Goal: Task Accomplishment & Management: Use online tool/utility

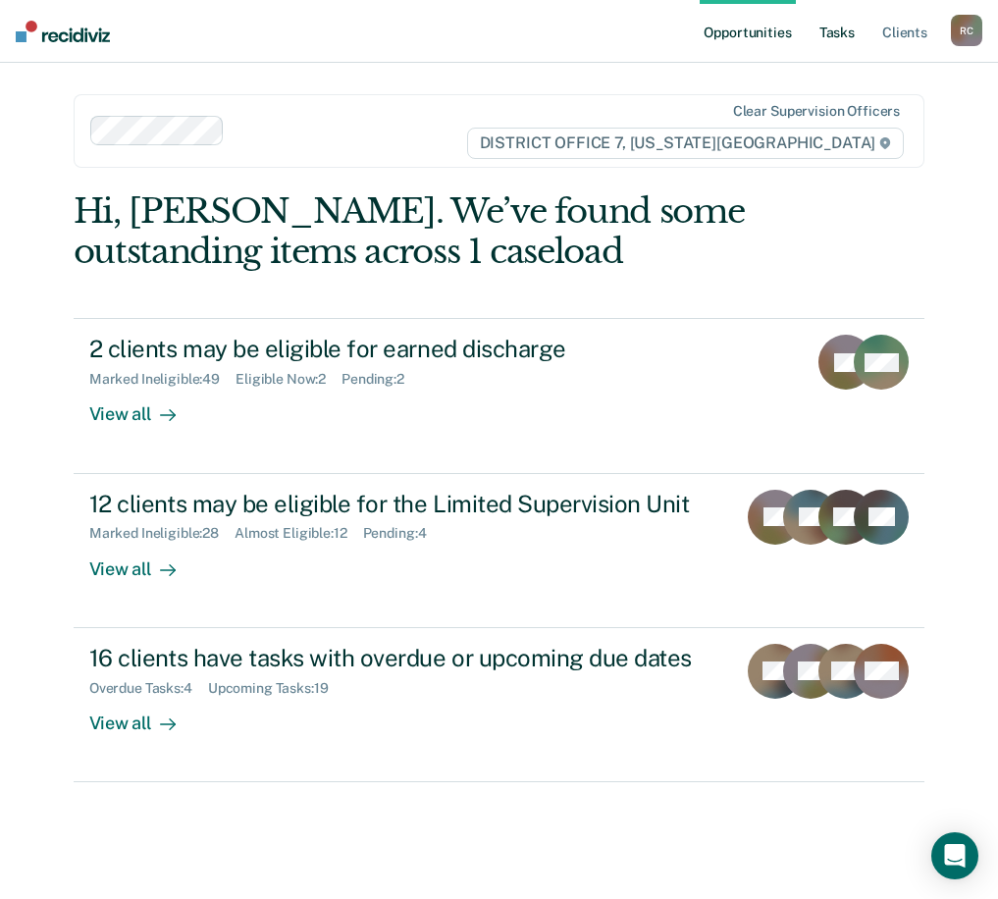
click at [838, 39] on link "Tasks" at bounding box center [837, 31] width 43 height 63
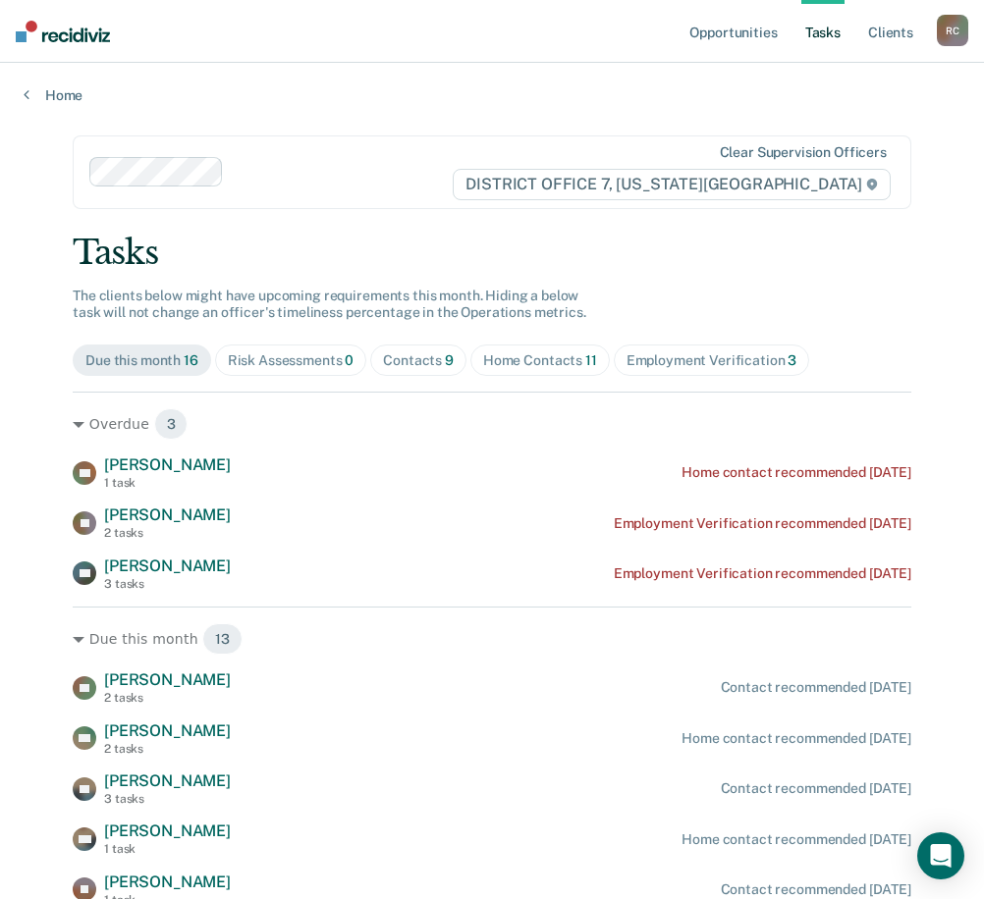
click at [526, 365] on div "Home Contacts 11" at bounding box center [540, 360] width 114 height 17
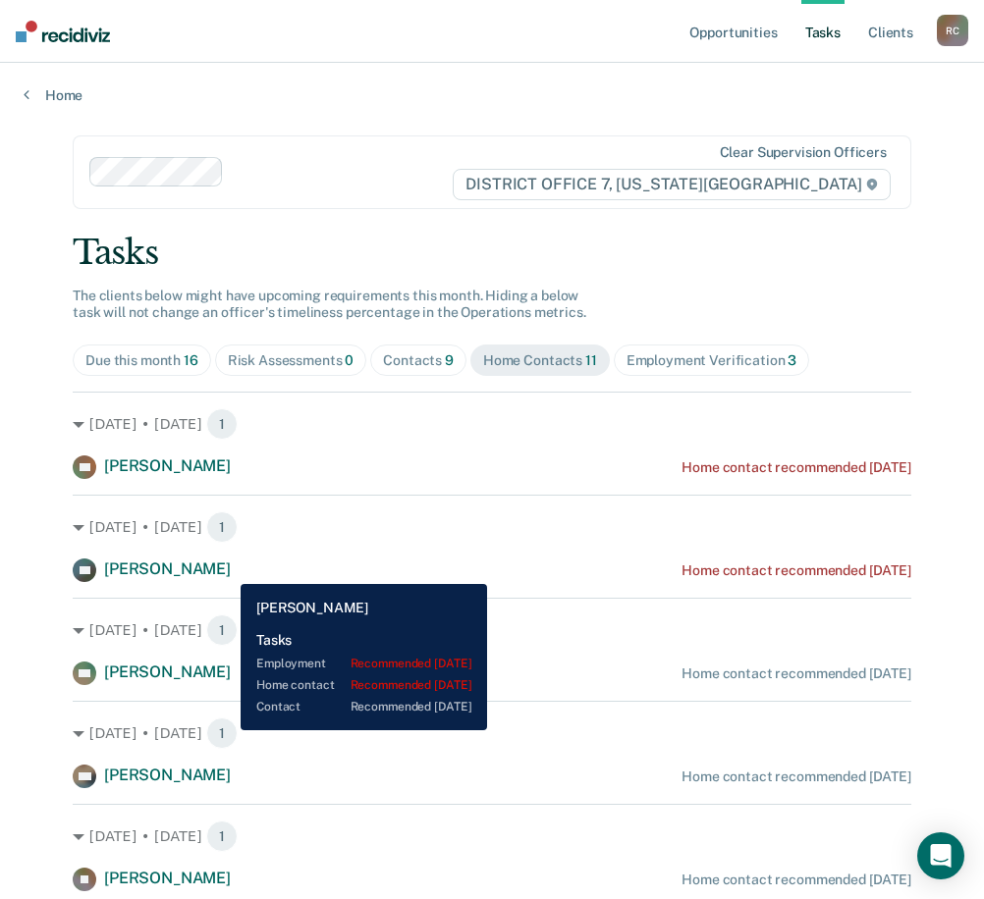
click at [226, 538] on div "DP [PERSON_NAME] Home contact recommended [DATE]" at bounding box center [492, 571] width 838 height 24
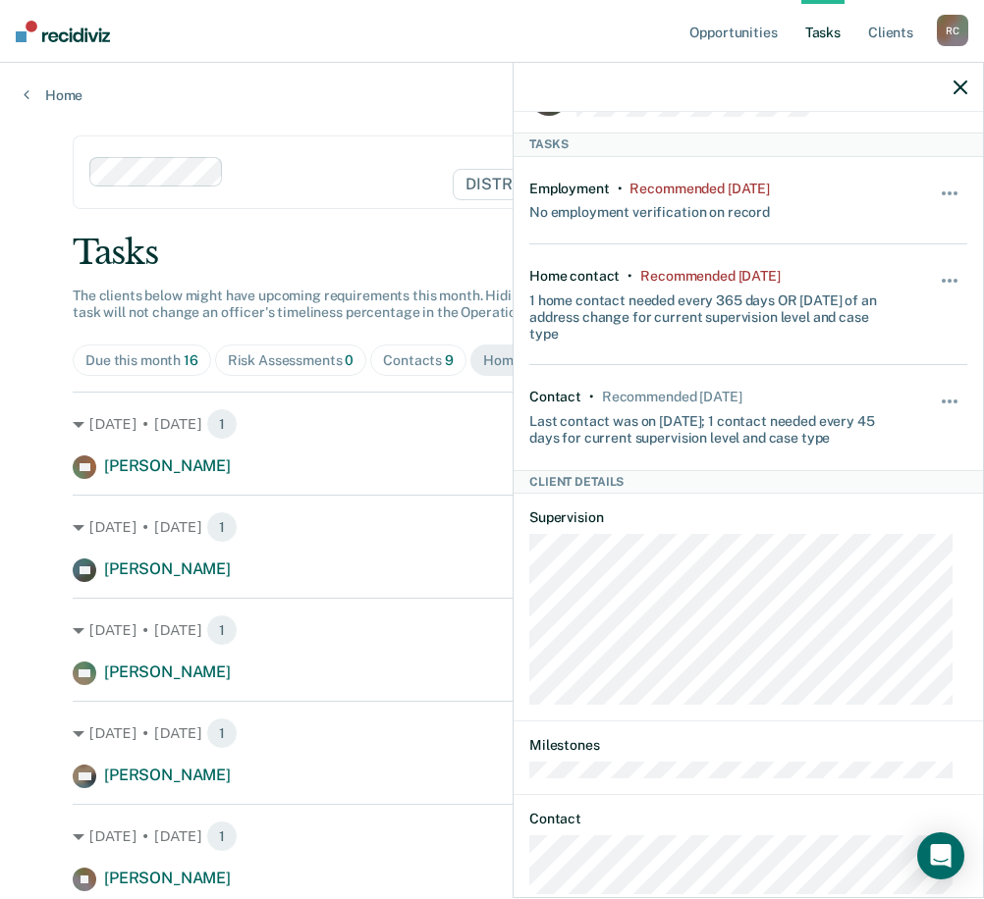
scroll to position [120, 0]
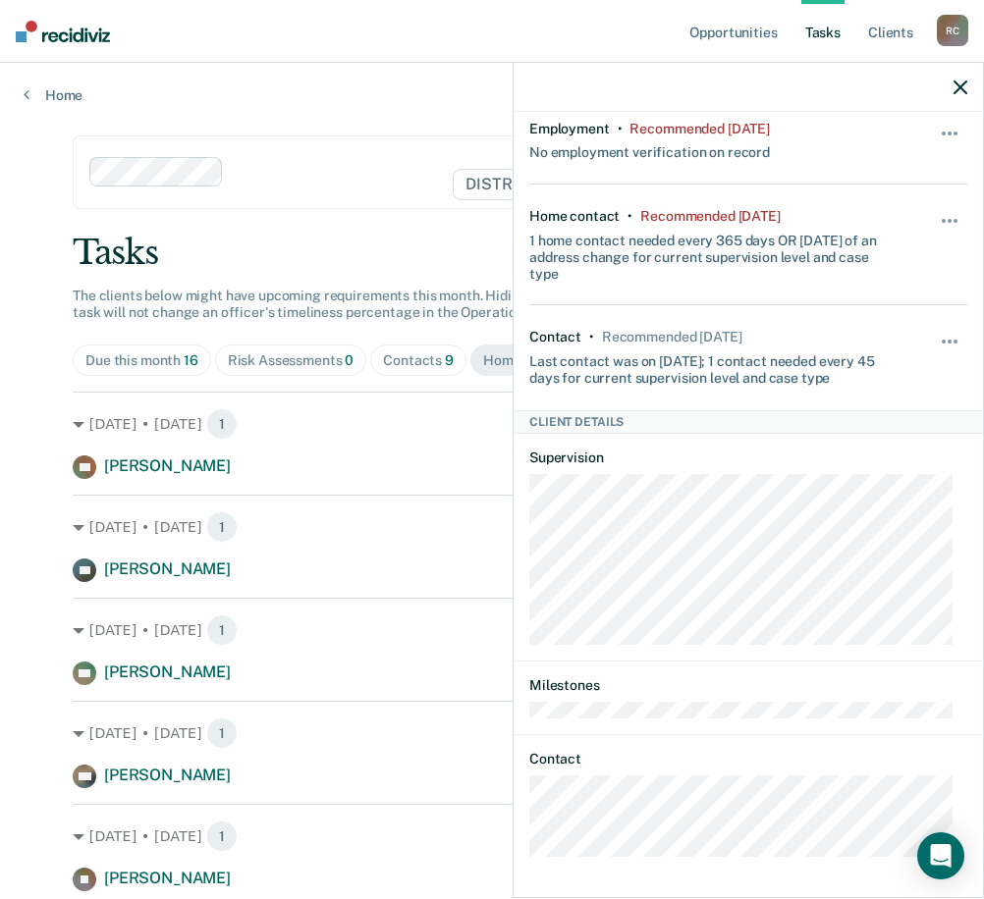
click at [574, 538] on div "DP Tasks Employment • Recommended [DATE] No employment verification on record H…" at bounding box center [747, 503] width 469 height 782
click at [528, 538] on div "DP Tasks Employment • Recommended [DATE] No employment verification on record H…" at bounding box center [747, 503] width 469 height 782
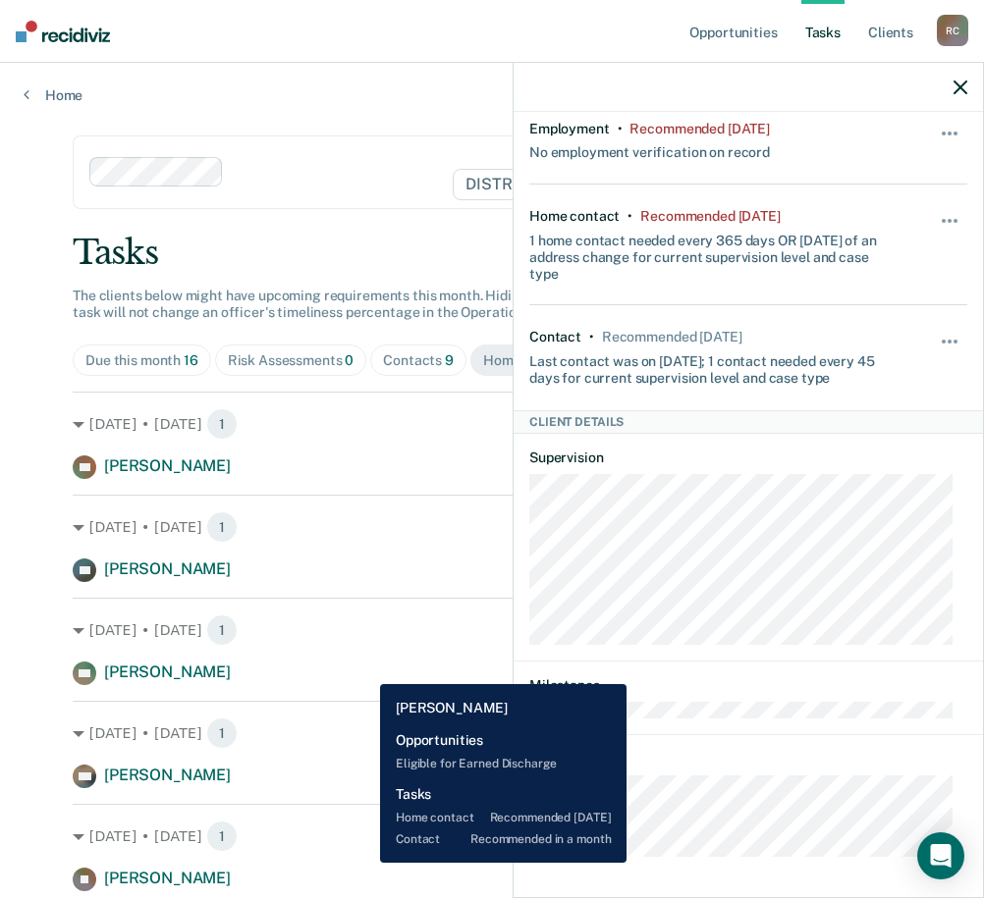
click at [365, 538] on div "EW [PERSON_NAME] Home contact recommended [DATE]" at bounding box center [492, 674] width 838 height 24
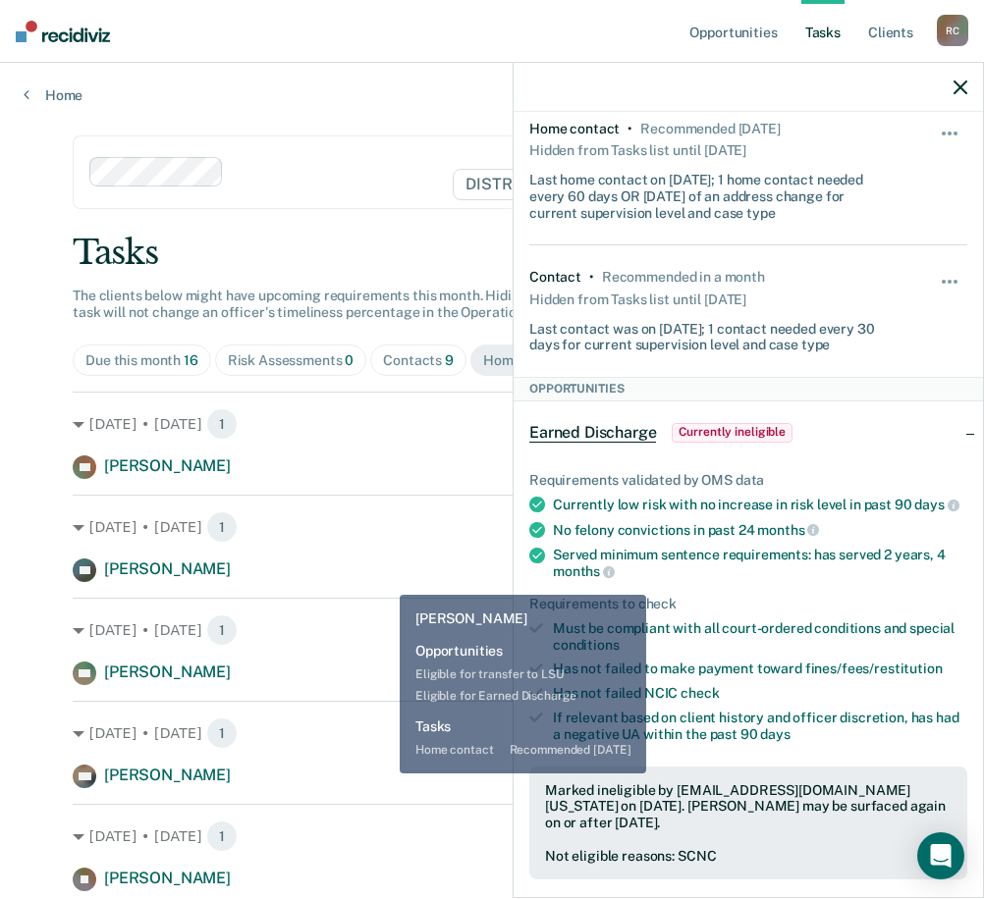
click at [386, 538] on div "DW [PERSON_NAME] Home contact recommended [DATE]" at bounding box center [492, 777] width 838 height 24
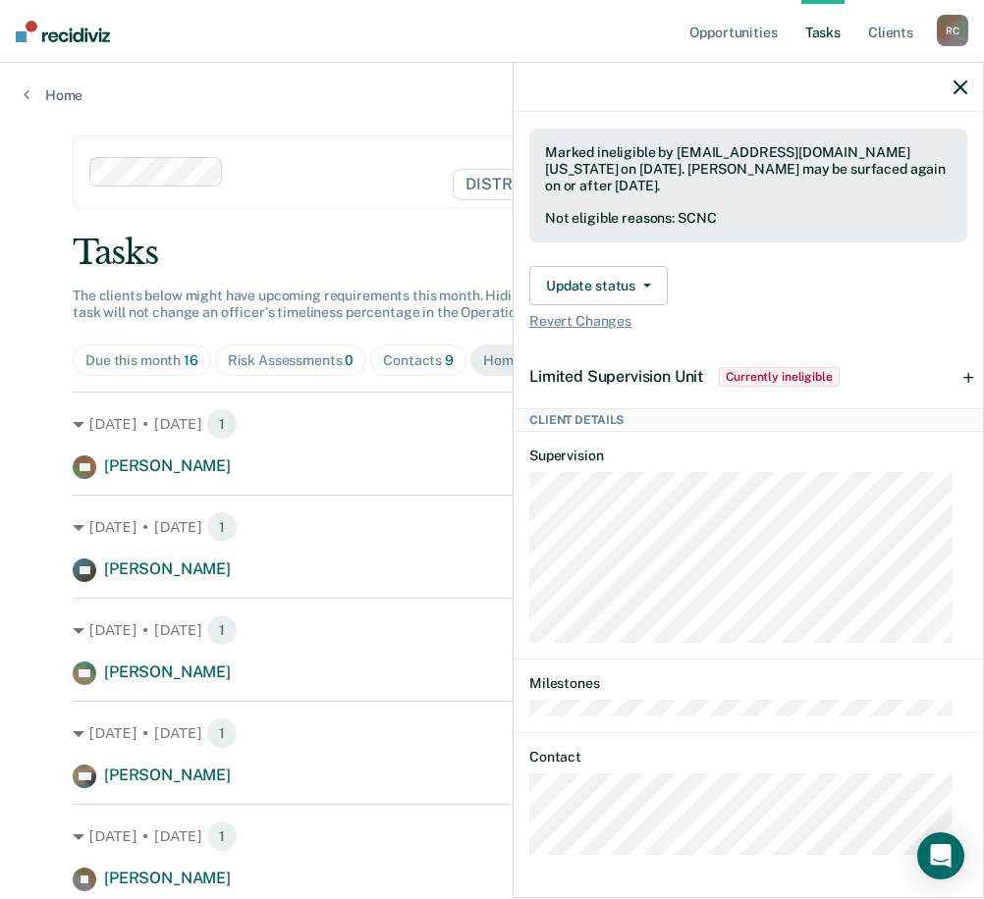
scroll to position [612, 0]
click at [468, 538] on div "[DATE] • [DATE] 1 AB [PERSON_NAME] Home contact recommended [DATE] [DATE] • [DA…" at bounding box center [492, 887] width 838 height 990
click at [930, 89] on icon "button" at bounding box center [960, 87] width 14 height 14
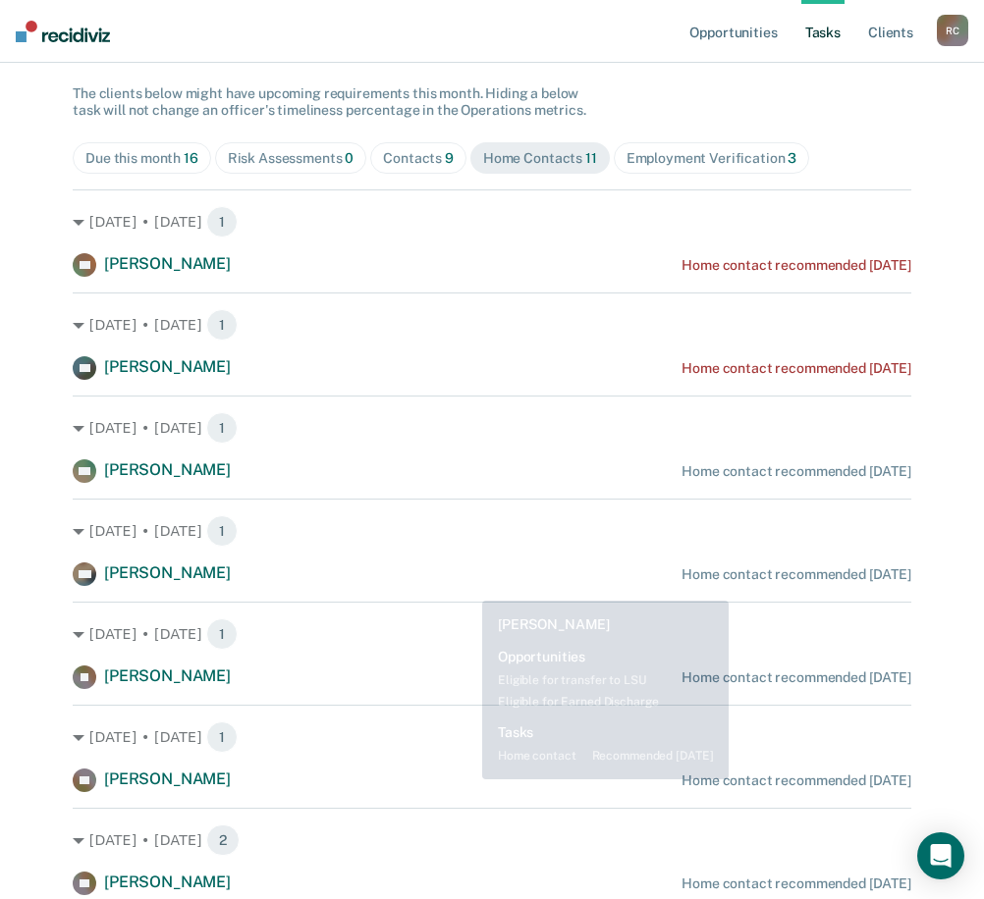
scroll to position [294, 0]
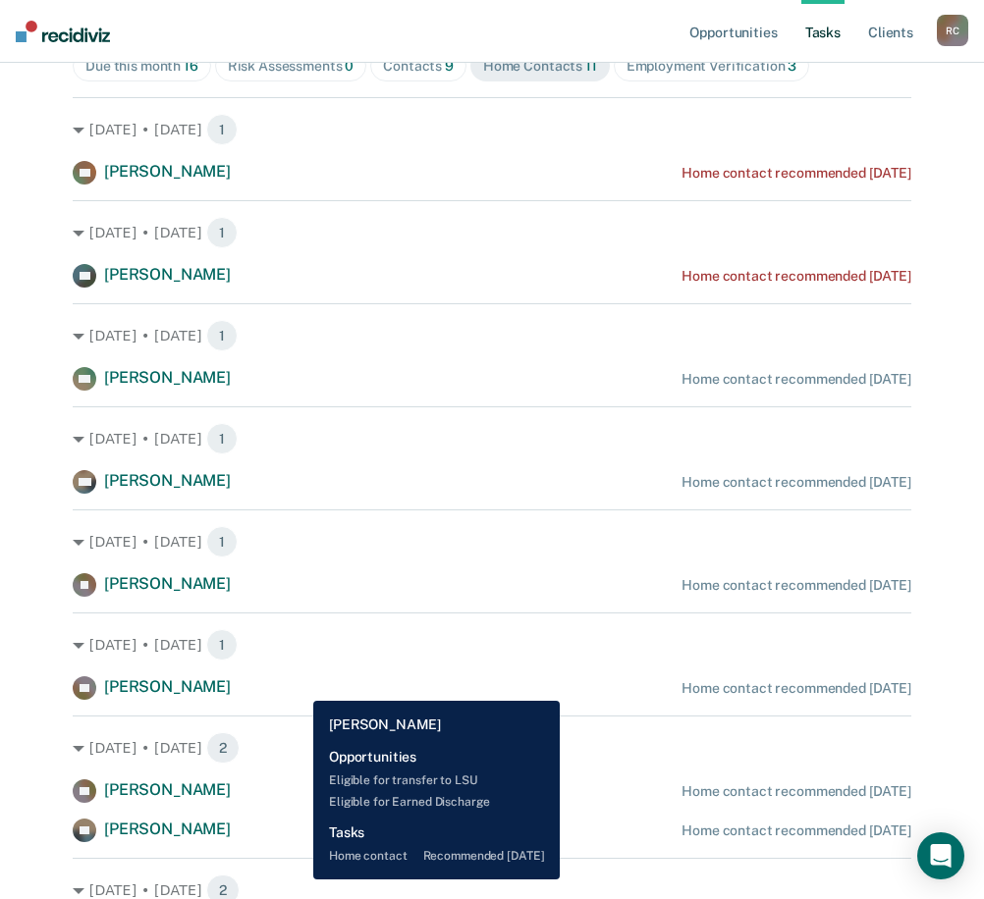
click at [298, 538] on div "[PERSON_NAME] Home contact recommended [DATE]" at bounding box center [492, 688] width 838 height 24
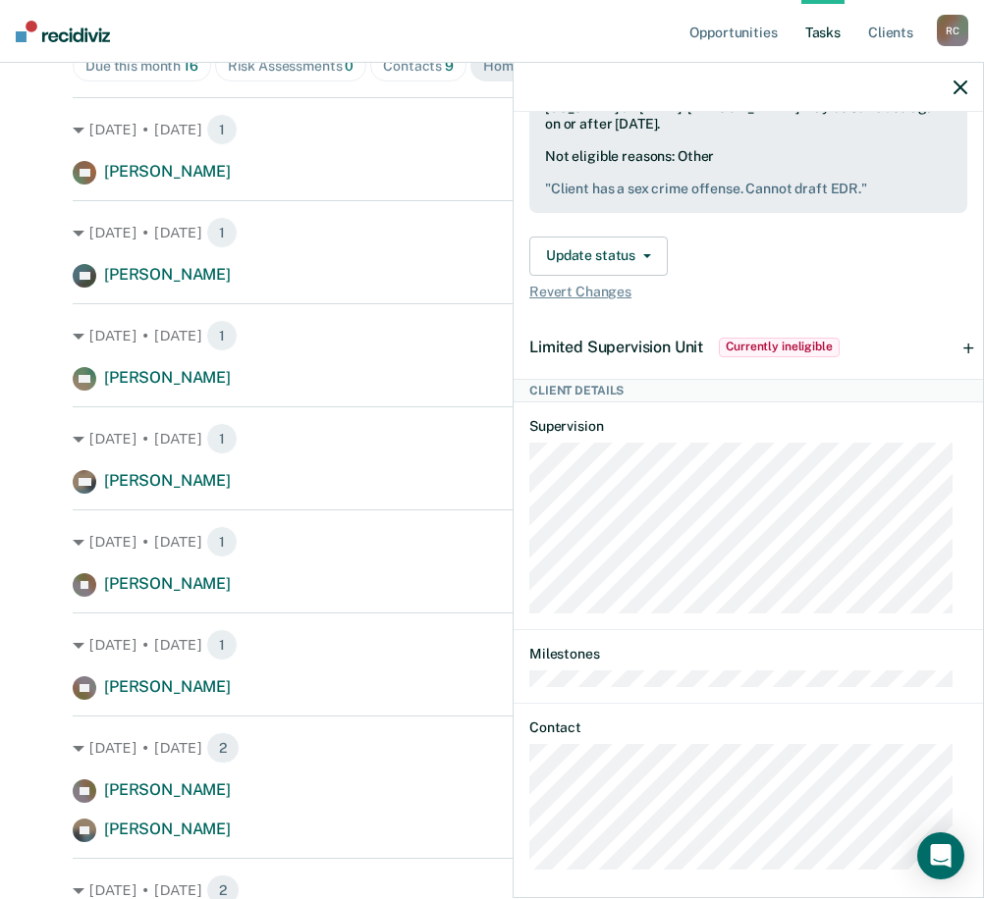
scroll to position [717, 0]
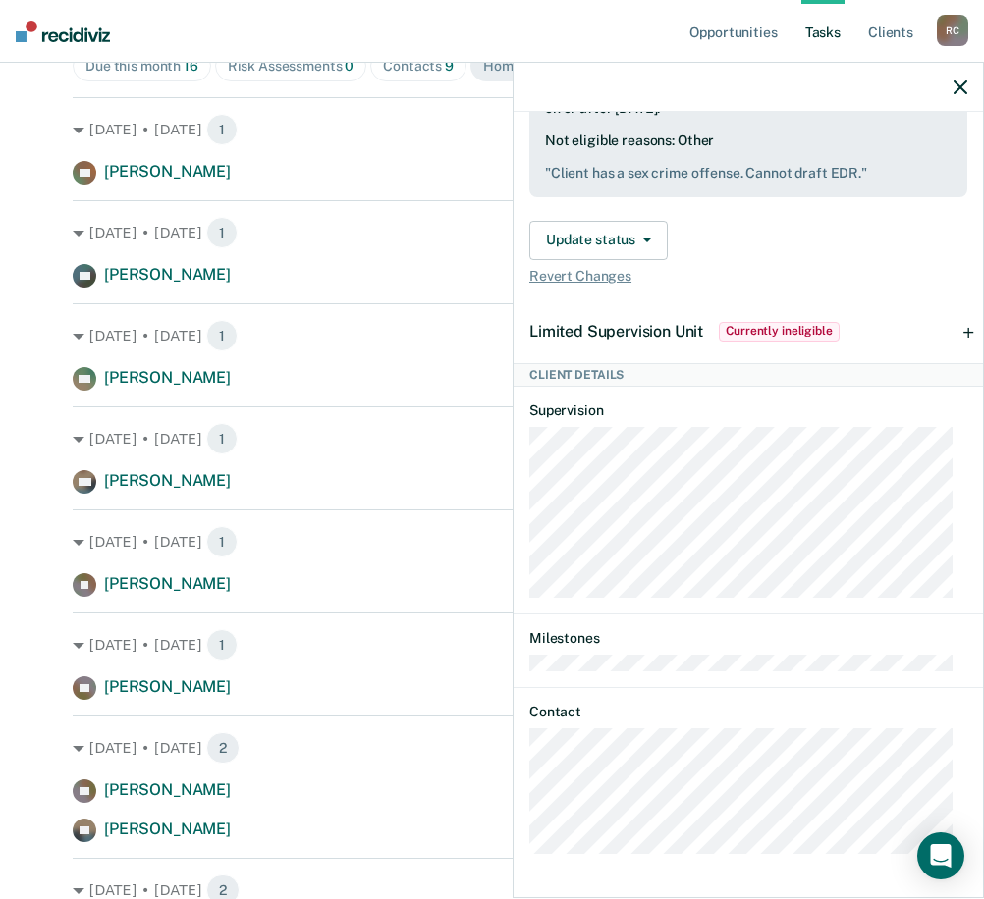
click at [524, 538] on div "RZ Tasks Home contact • Recommended [DATE] Hidden from Tasks list until [DATE] …" at bounding box center [747, 503] width 469 height 782
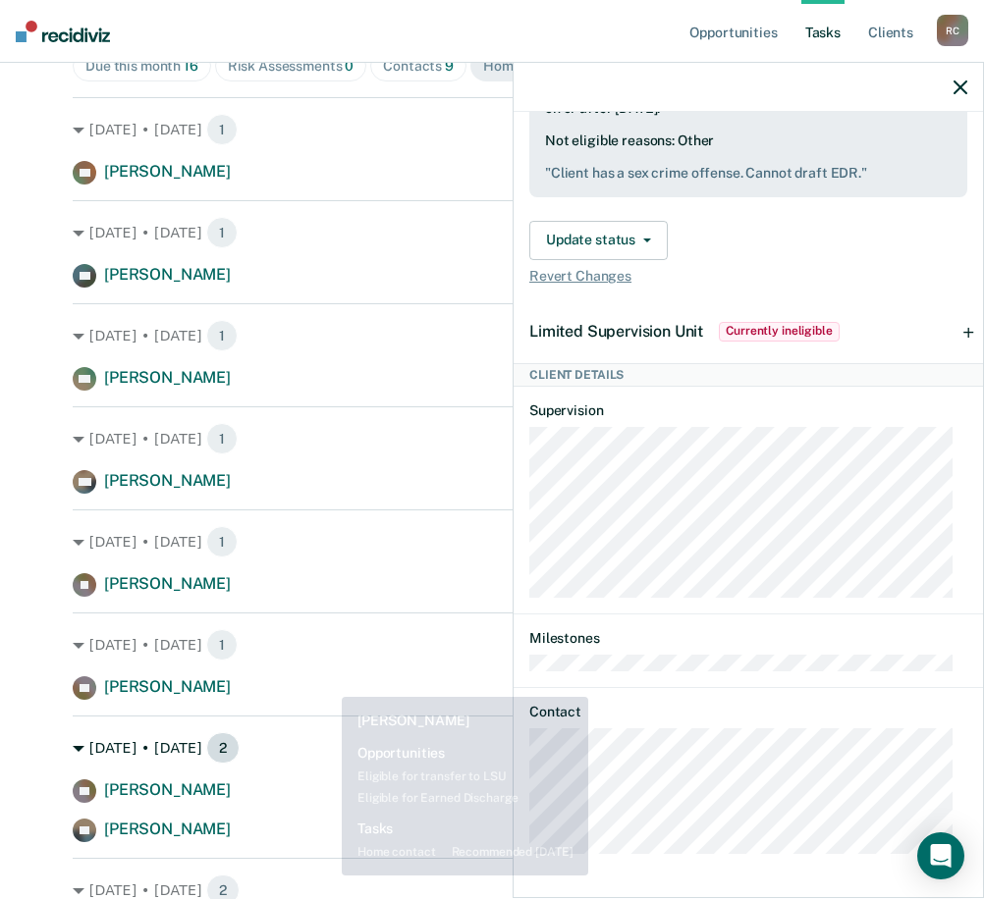
click at [334, 538] on div "[DATE] • [DATE] 2" at bounding box center [492, 747] width 838 height 31
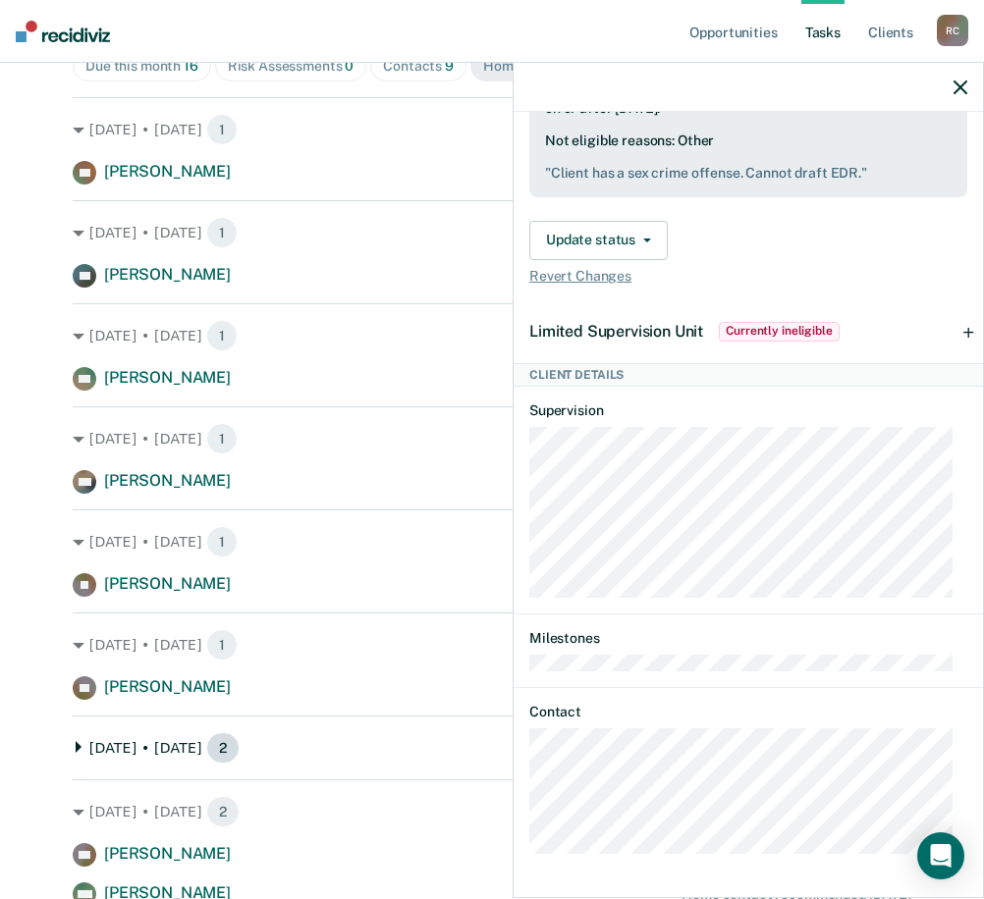
click at [301, 538] on div "[DATE] • [DATE] 2" at bounding box center [492, 747] width 838 height 31
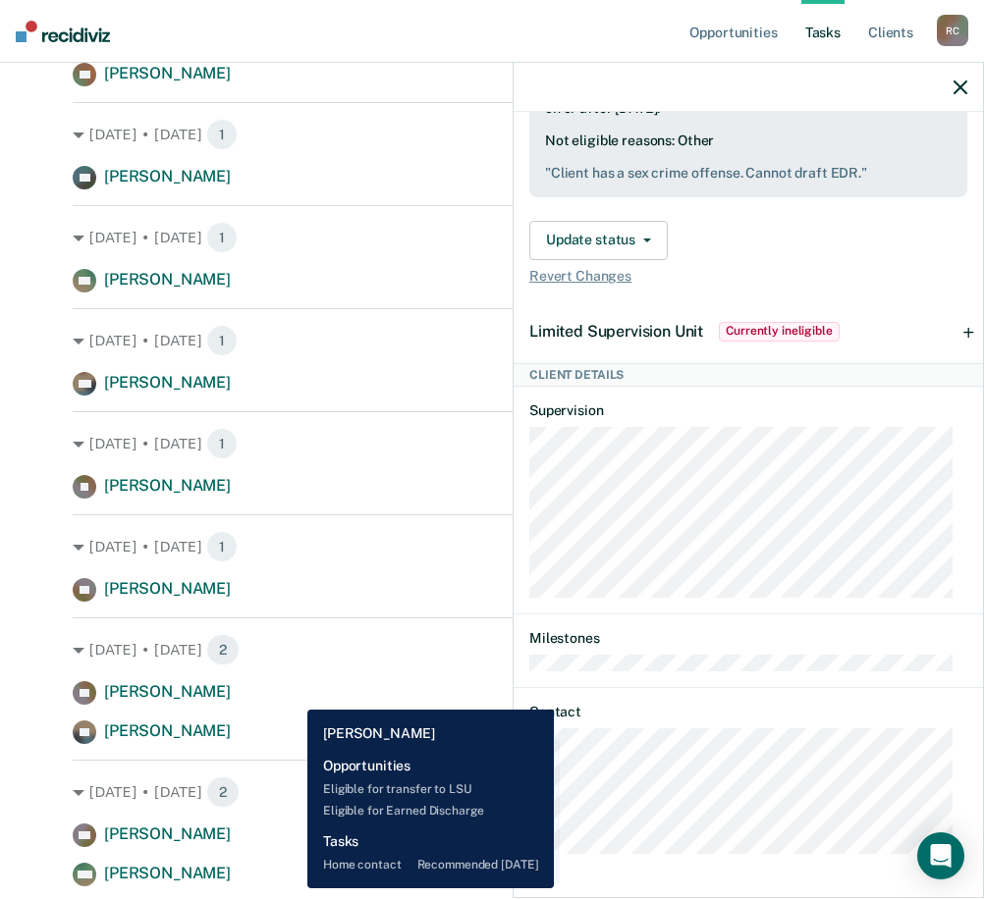
scroll to position [491, 0]
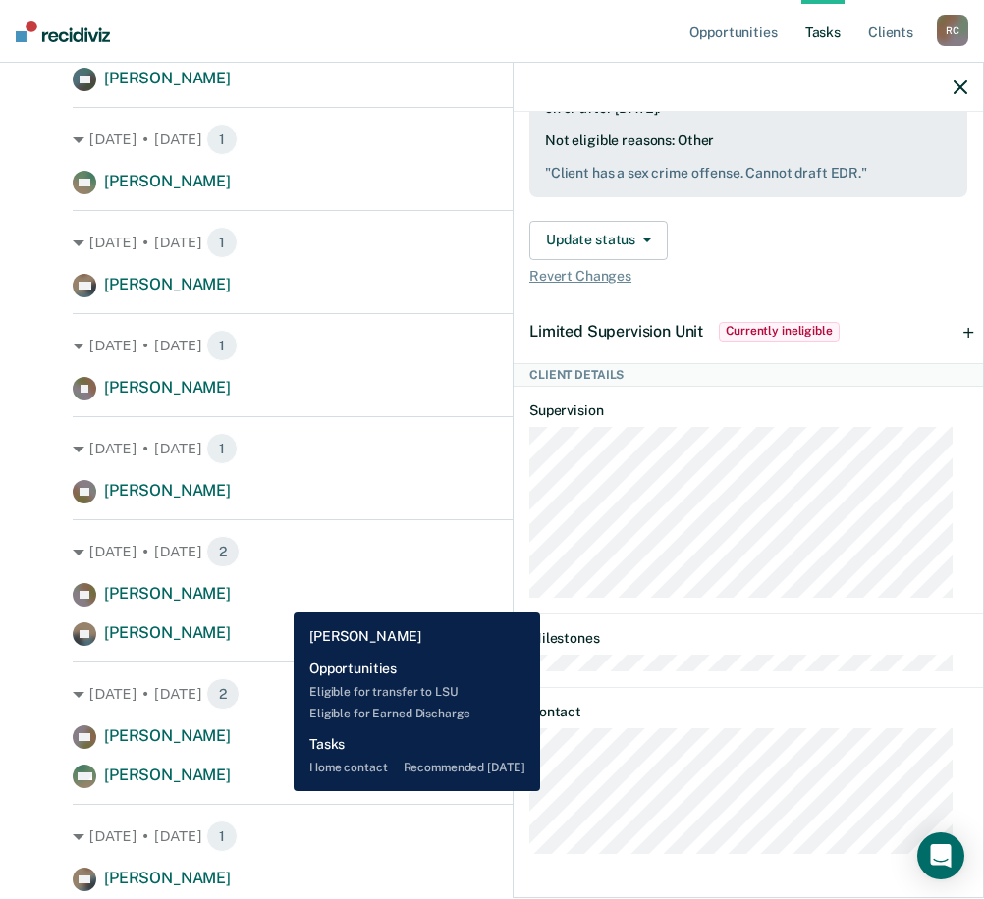
click at [279, 538] on div "TT [PERSON_NAME] Home contact recommended [DATE]" at bounding box center [492, 595] width 838 height 24
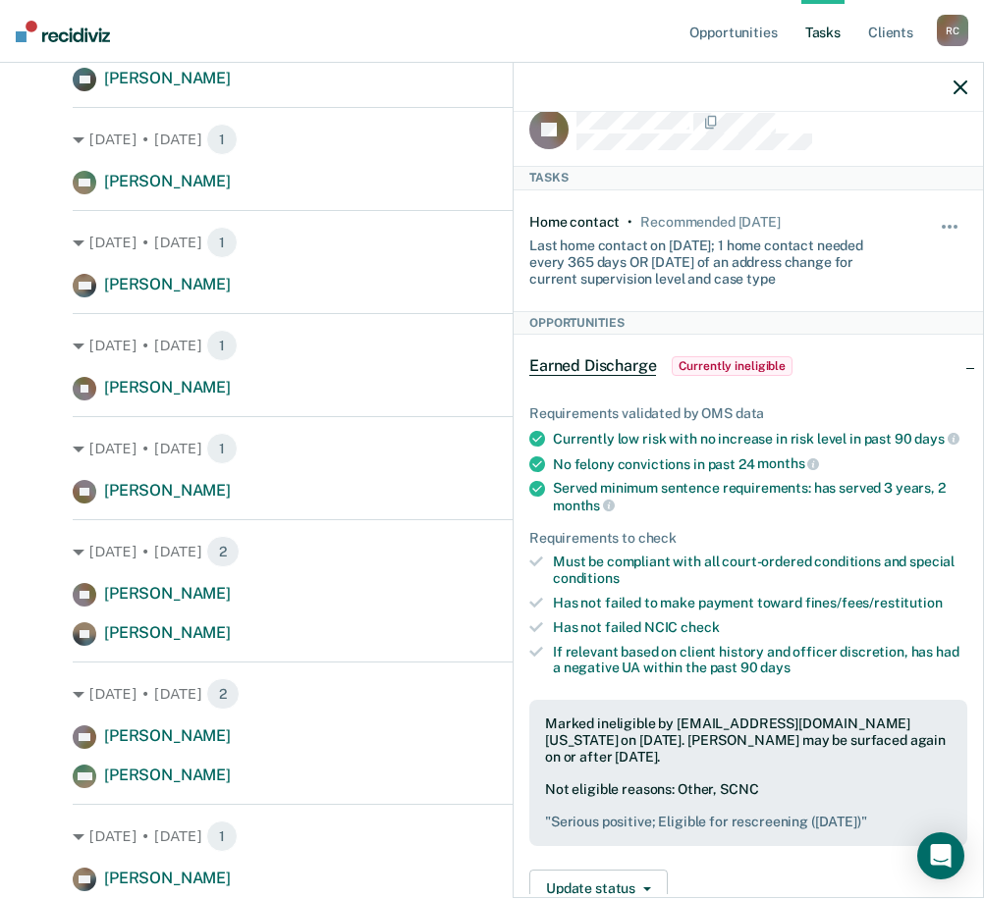
scroll to position [0, 0]
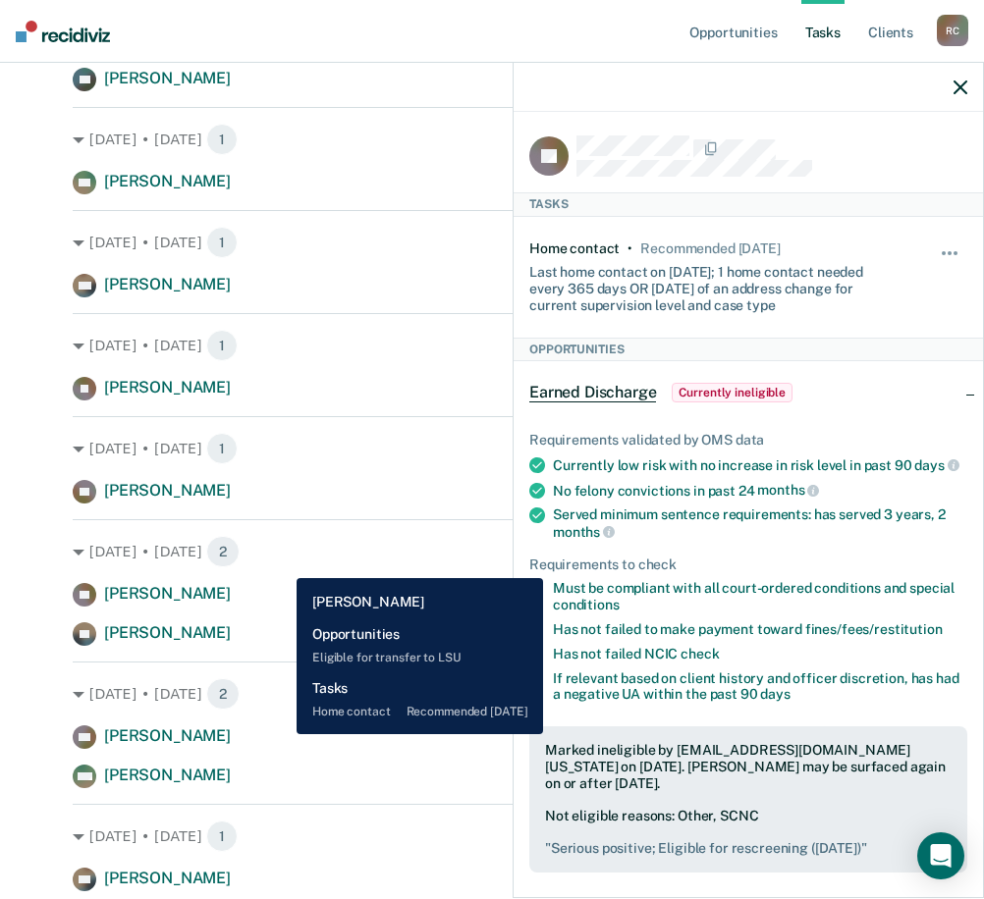
click at [282, 538] on div "CC [PERSON_NAME] Home contact recommended [DATE]" at bounding box center [492, 737] width 838 height 24
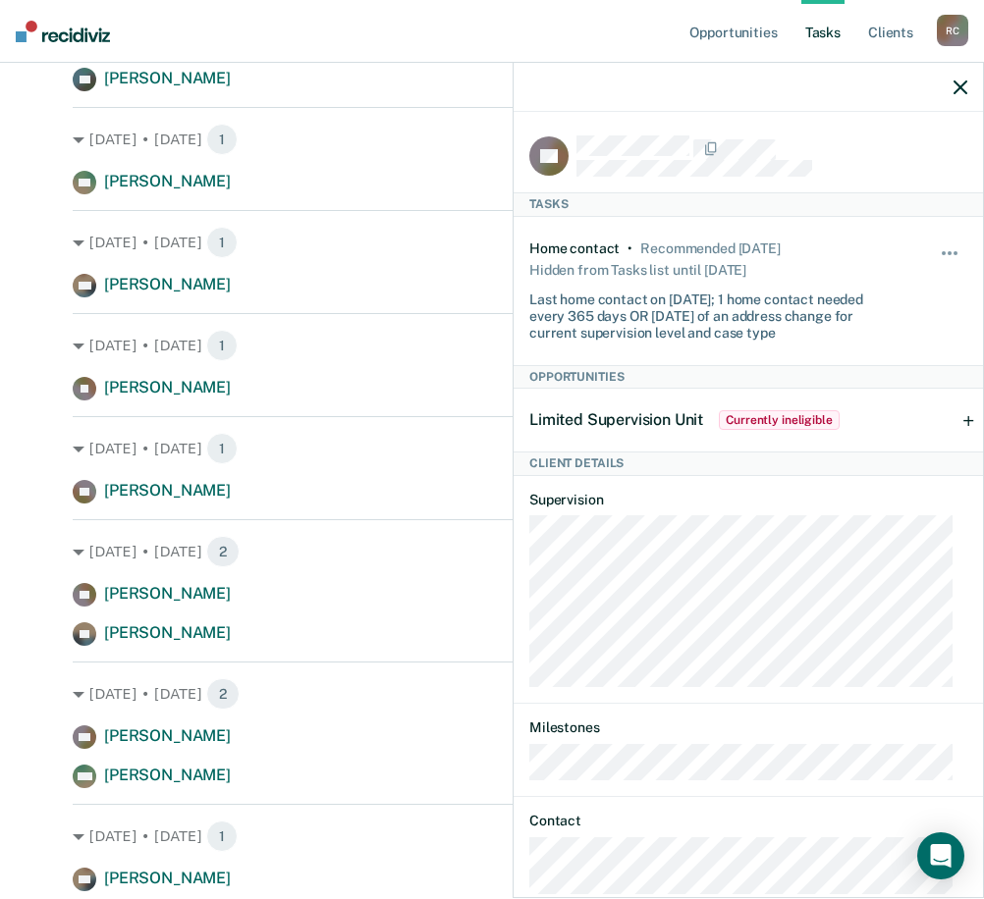
scroll to position [106, 0]
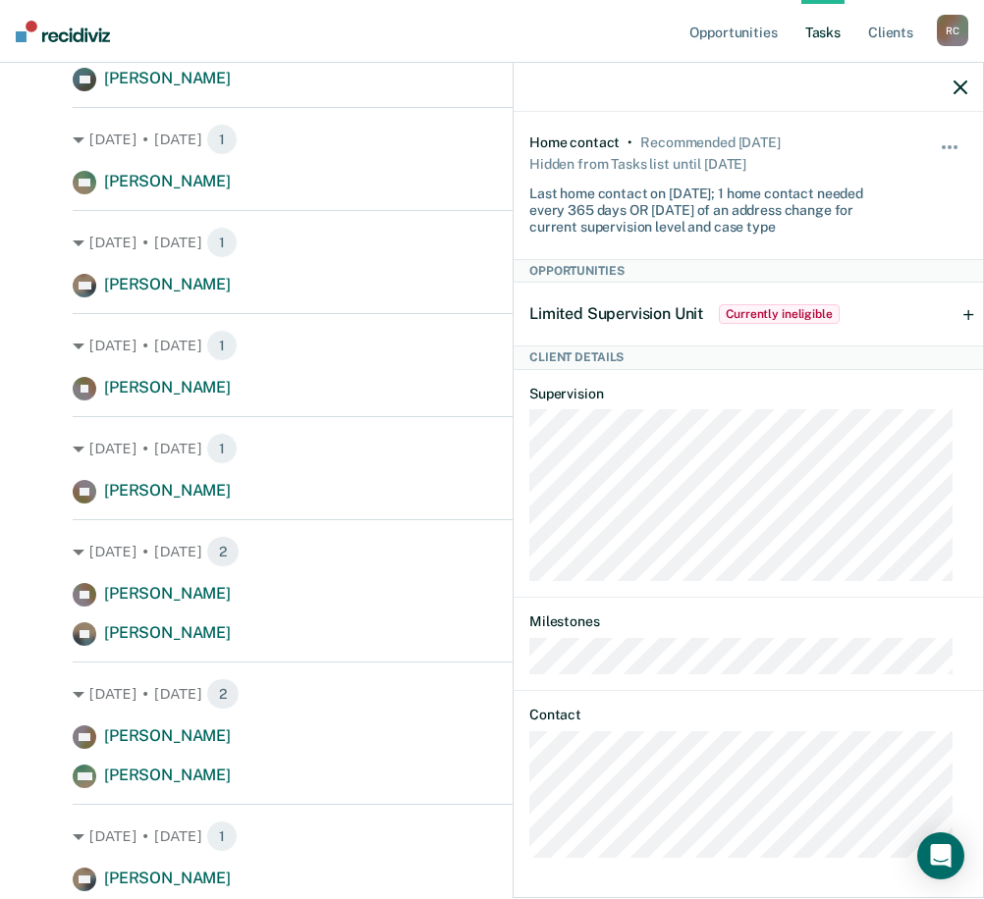
click at [785, 538] on div "CC Tasks Home contact • Recommended [DATE] Hidden from Tasks list until [DATE] …" at bounding box center [747, 503] width 469 height 782
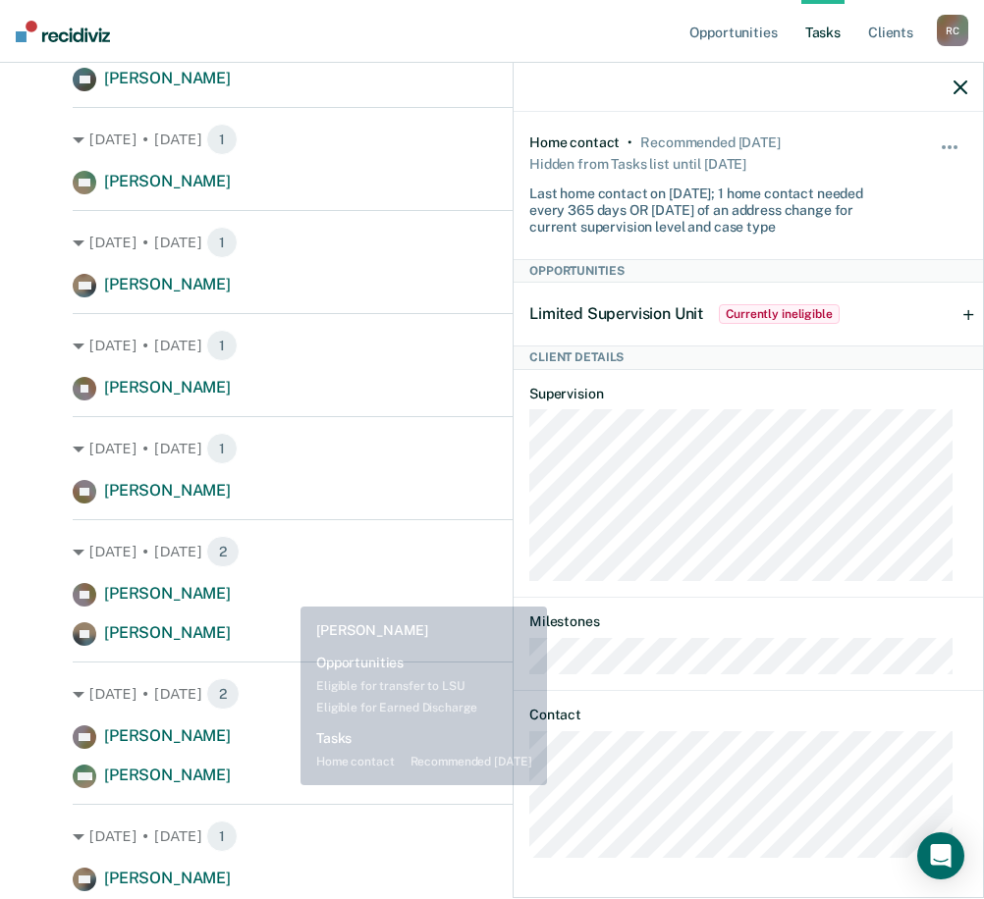
click at [284, 538] on div "[DATE] • [DATE] 1 AB [PERSON_NAME] Home contact recommended [DATE] [DATE] • [DA…" at bounding box center [492, 396] width 838 height 990
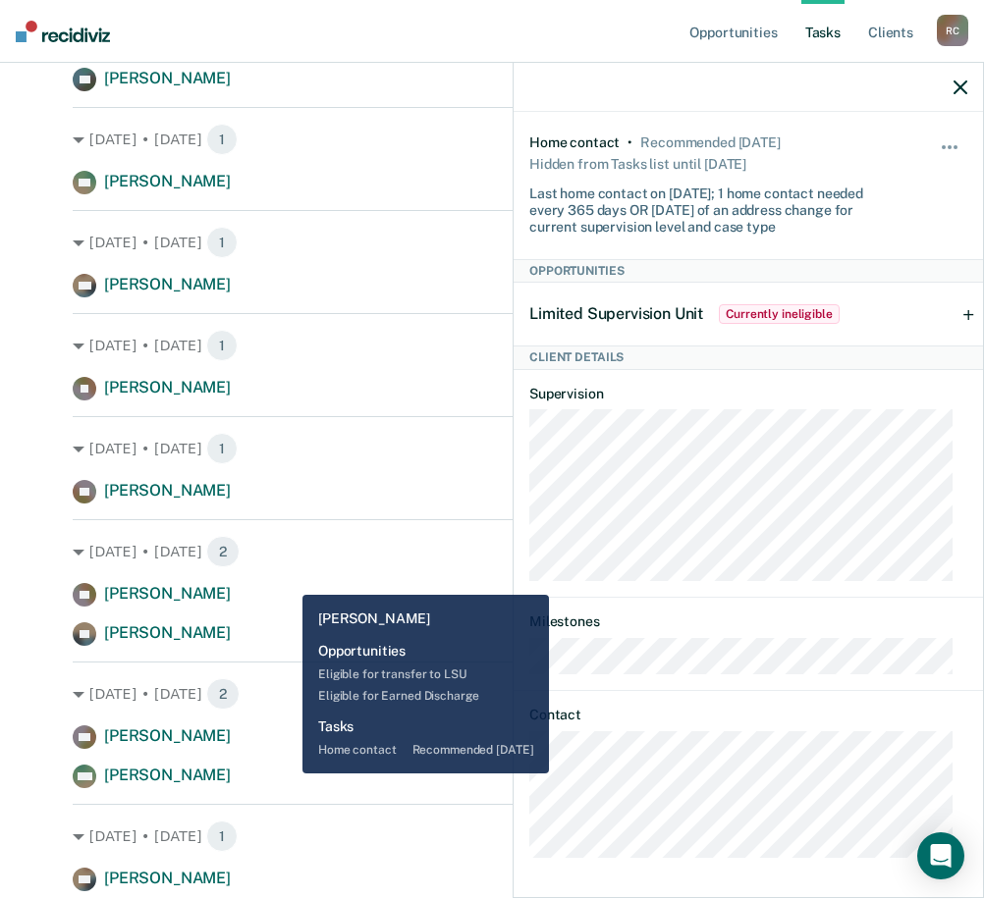
click at [288, 538] on div "MW [PERSON_NAME] Home contact recommended [DATE]" at bounding box center [492, 777] width 838 height 24
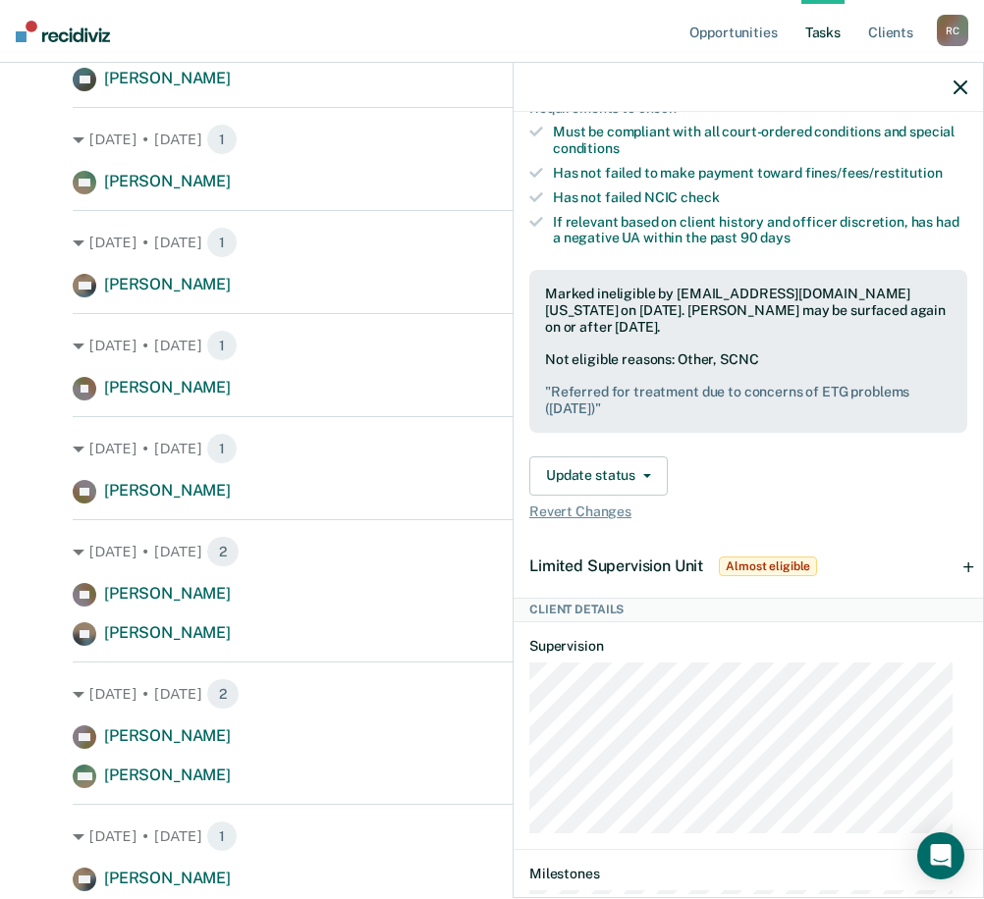
scroll to position [753, 0]
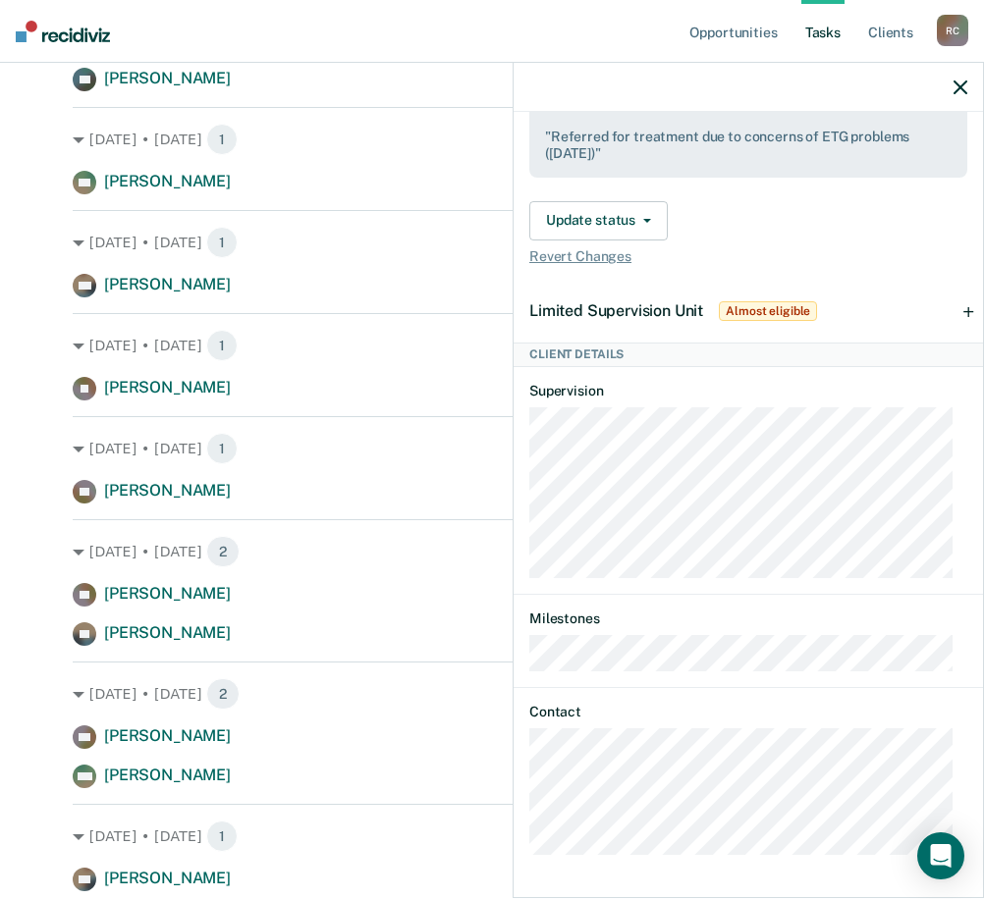
click at [518, 538] on div "MW Tasks Home contact • Recommended [DATE] Hidden from Tasks list until [DATE] …" at bounding box center [747, 503] width 469 height 782
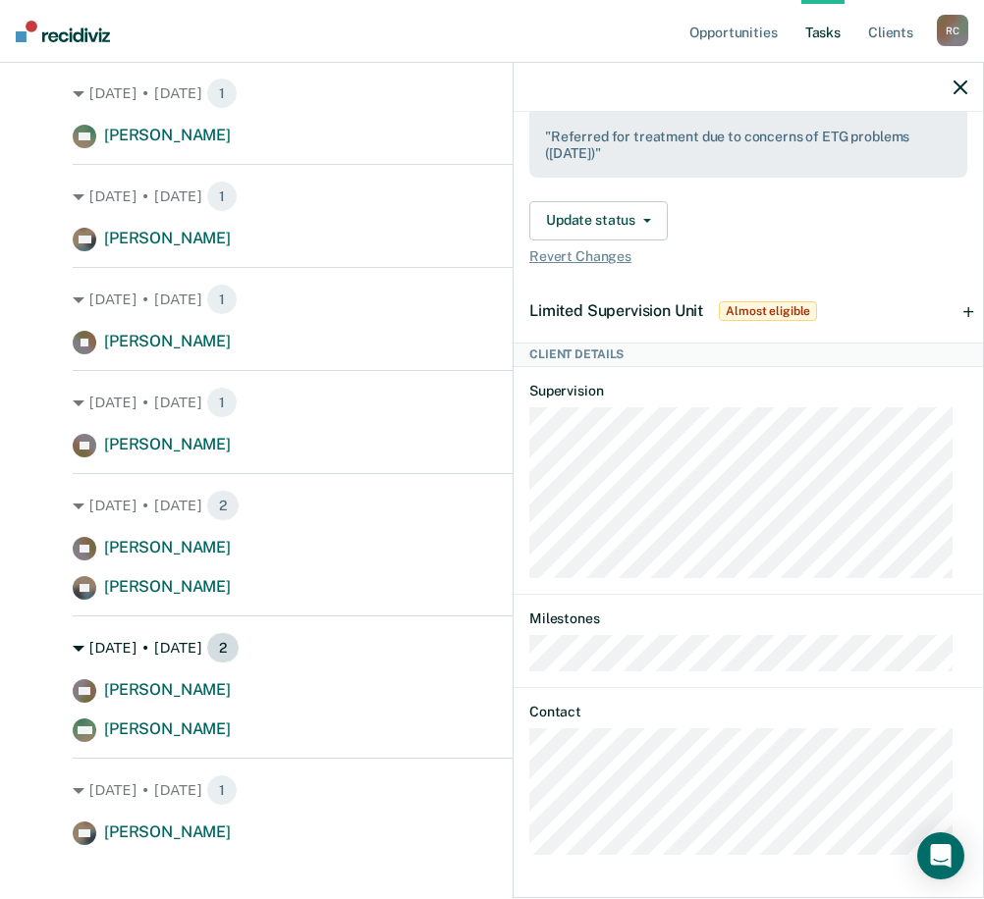
scroll to position [562, 0]
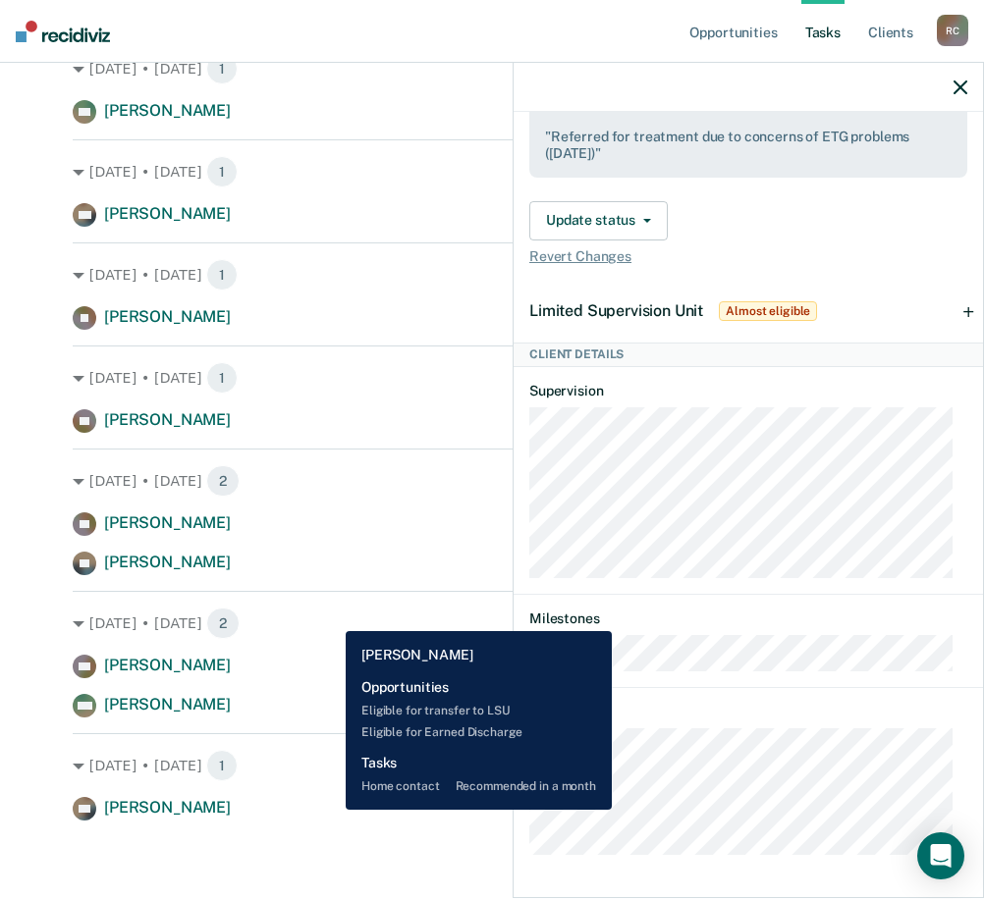
click at [331, 538] on div "DO [PERSON_NAME] Home contact recommended in a month" at bounding box center [492, 809] width 838 height 24
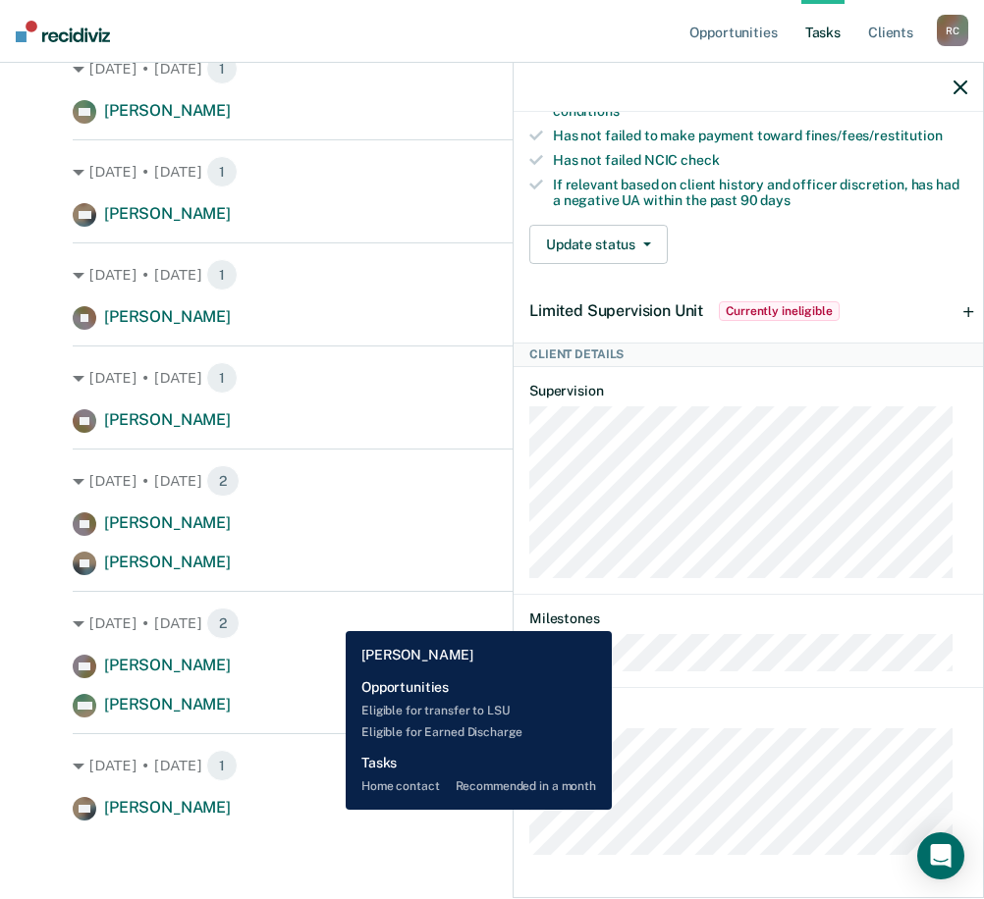
scroll to position [710, 0]
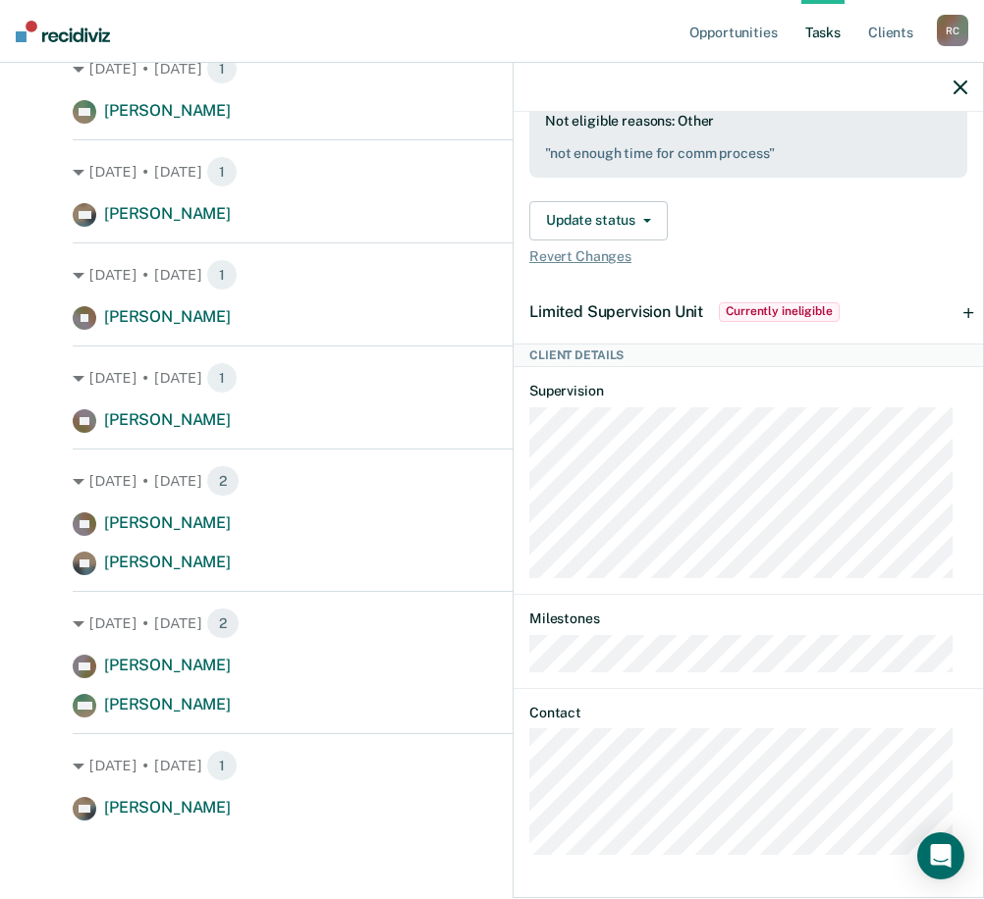
click at [930, 81] on icon "button" at bounding box center [960, 87] width 14 height 14
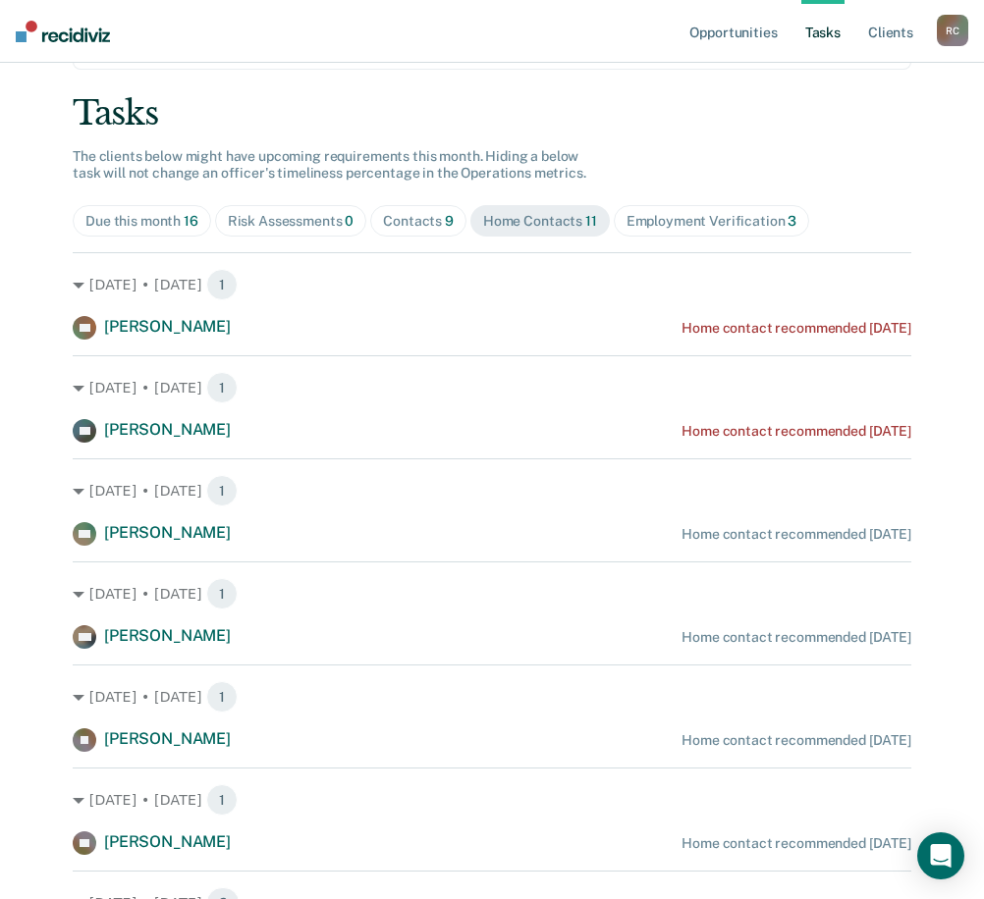
scroll to position [169, 0]
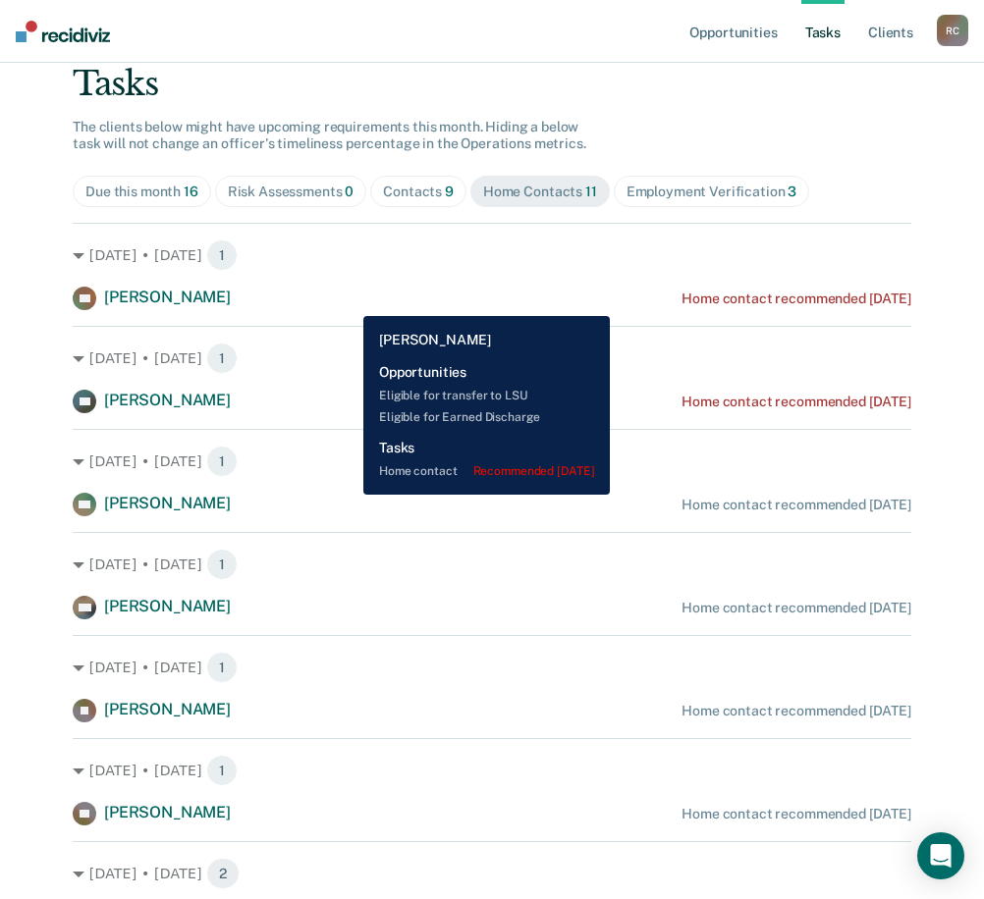
click at [348, 301] on div "AB [PERSON_NAME] Home contact recommended [DATE]" at bounding box center [492, 299] width 838 height 24
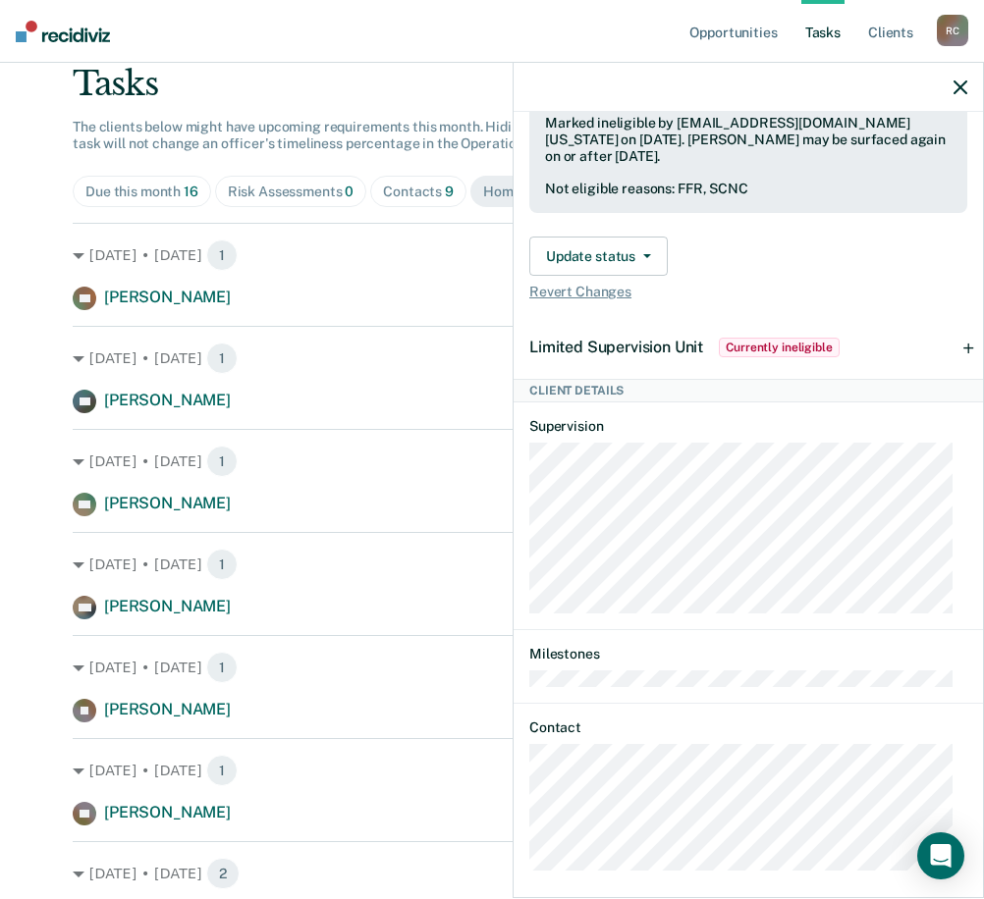
scroll to position [684, 0]
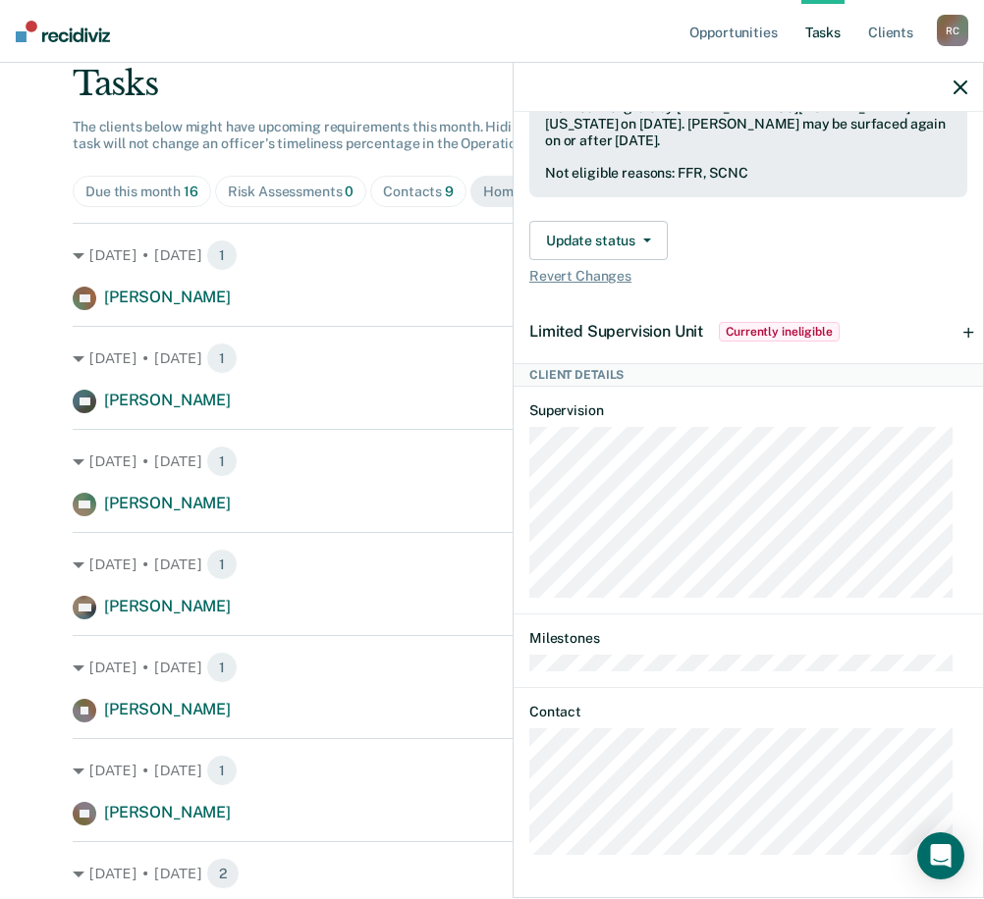
click at [284, 498] on div "EW [PERSON_NAME] Home contact recommended [DATE]" at bounding box center [492, 505] width 838 height 24
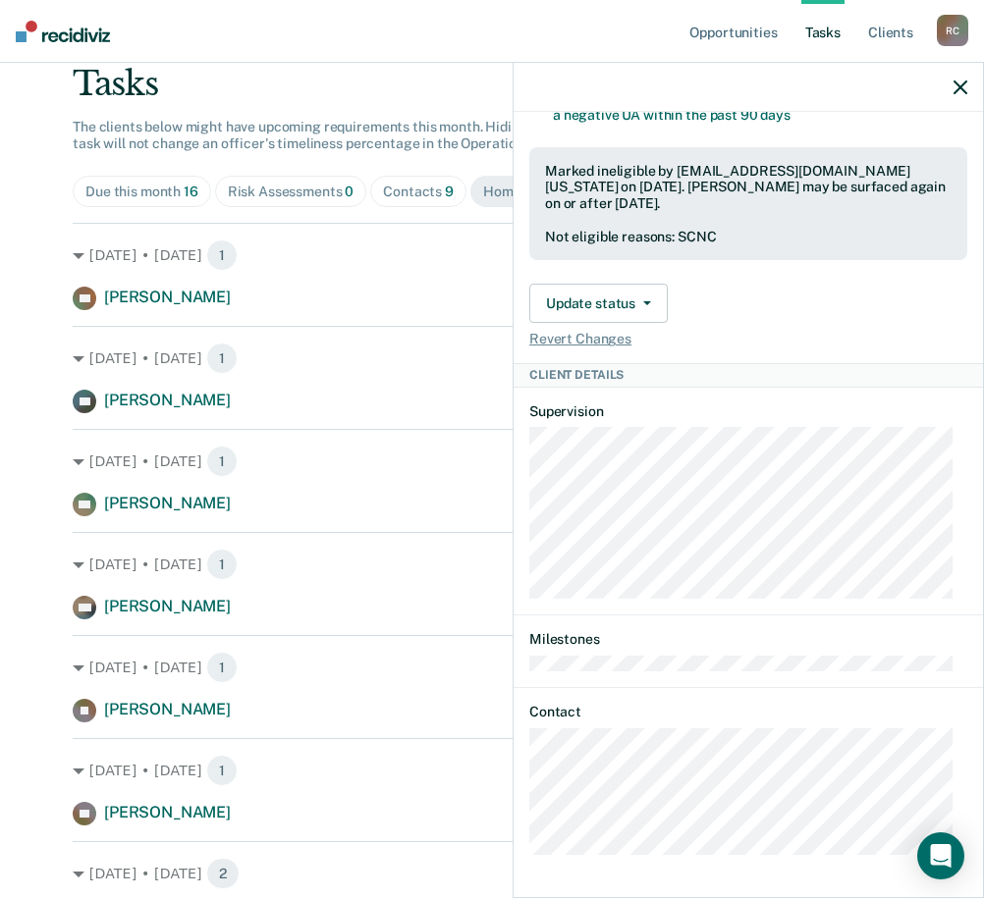
scroll to position [753, 0]
click at [691, 538] on div "EW Tasks Home contact • Recommended [DATE] Hidden from Tasks list until [DATE] …" at bounding box center [747, 503] width 469 height 782
click at [447, 538] on div "[DATE] • [DATE] 1" at bounding box center [492, 564] width 838 height 31
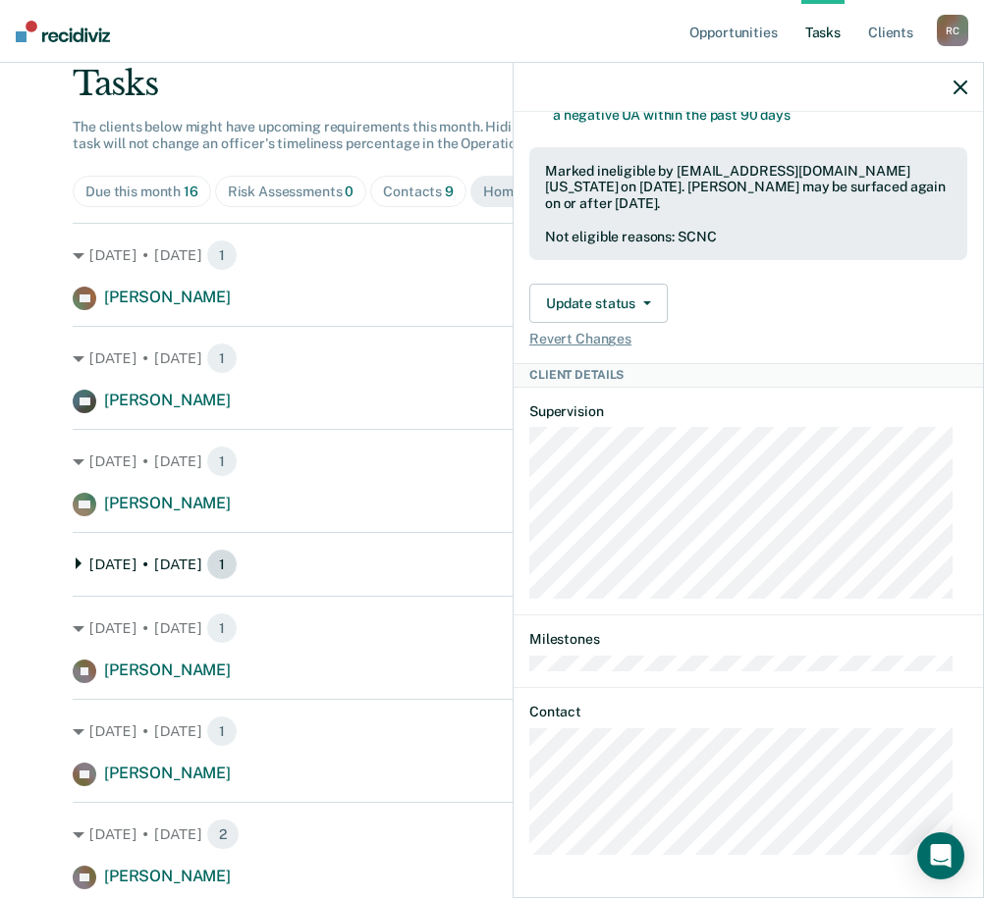
click at [447, 538] on div "[DATE] • [DATE] 1" at bounding box center [492, 564] width 838 height 31
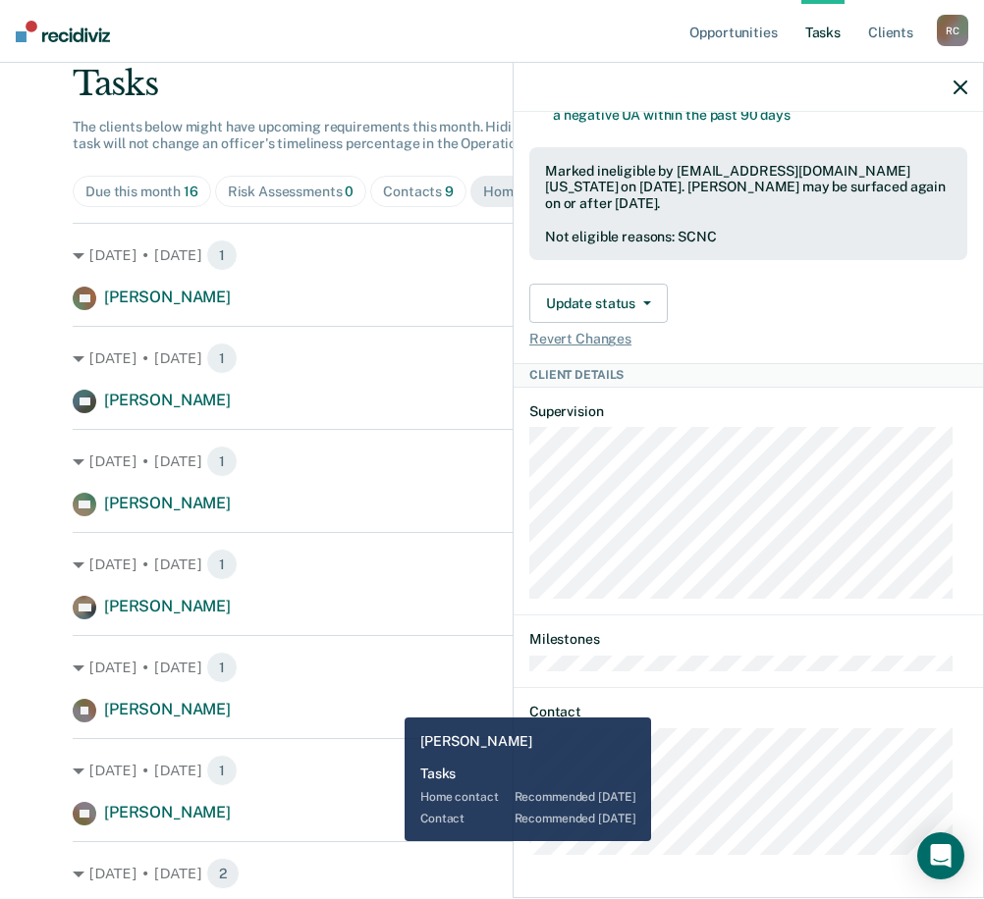
click at [390, 538] on div "[PERSON_NAME] Home contact recommended [DATE]" at bounding box center [492, 711] width 838 height 24
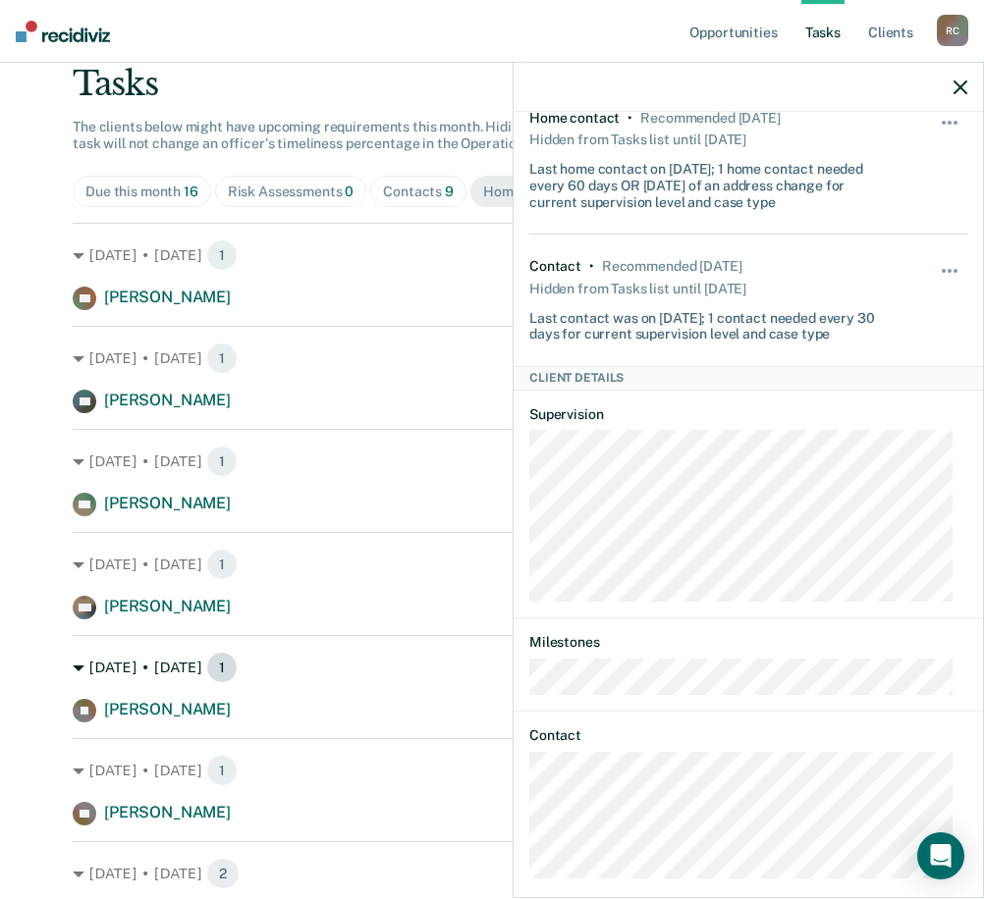
scroll to position [151, 0]
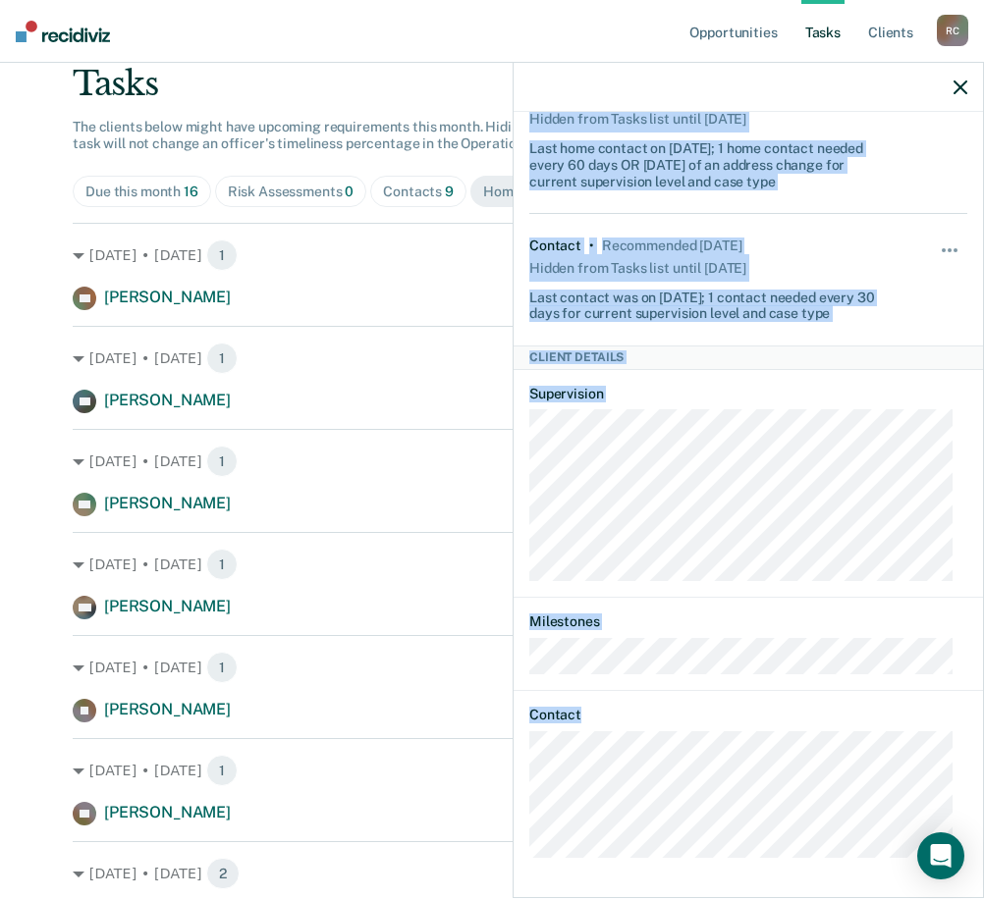
click at [492, 538] on body "Looks like you’re using Internet Explorer 11. For faster loading and a better e…" at bounding box center [492, 280] width 984 height 899
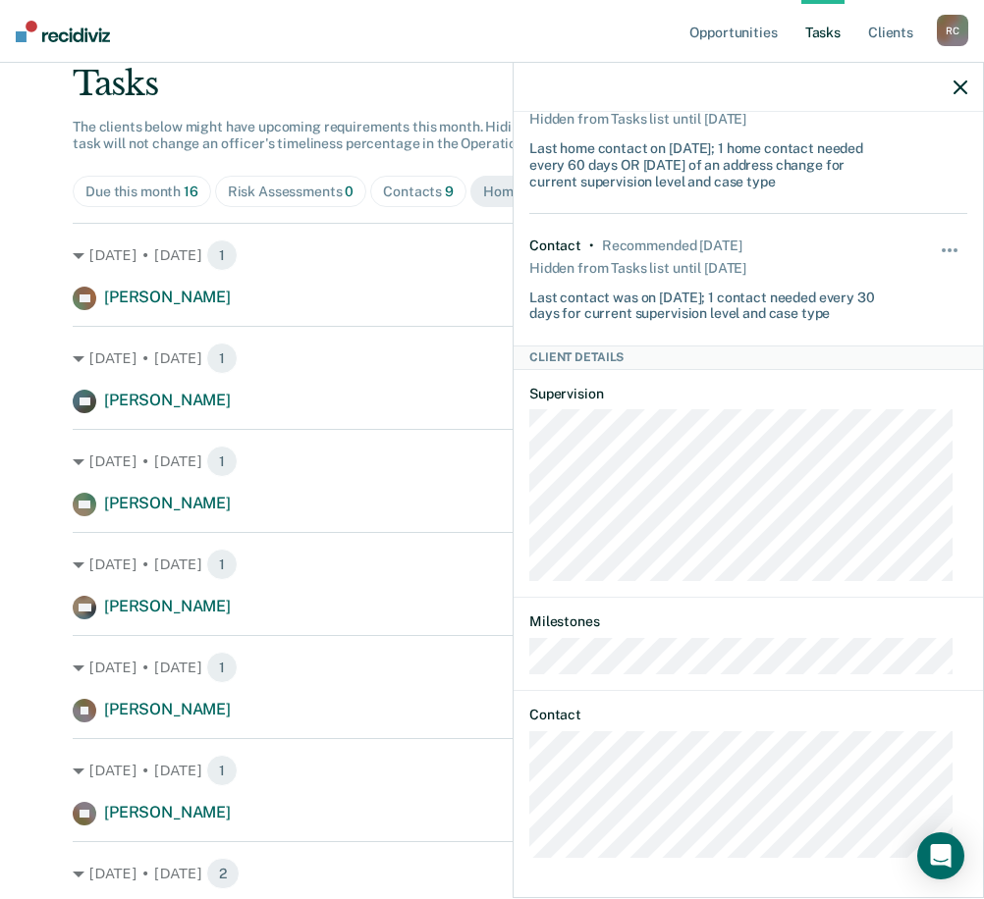
click at [527, 538] on div "JB Tasks Home contact • Recommended [DATE] Hidden from Tasks list until [DATE] …" at bounding box center [747, 503] width 469 height 782
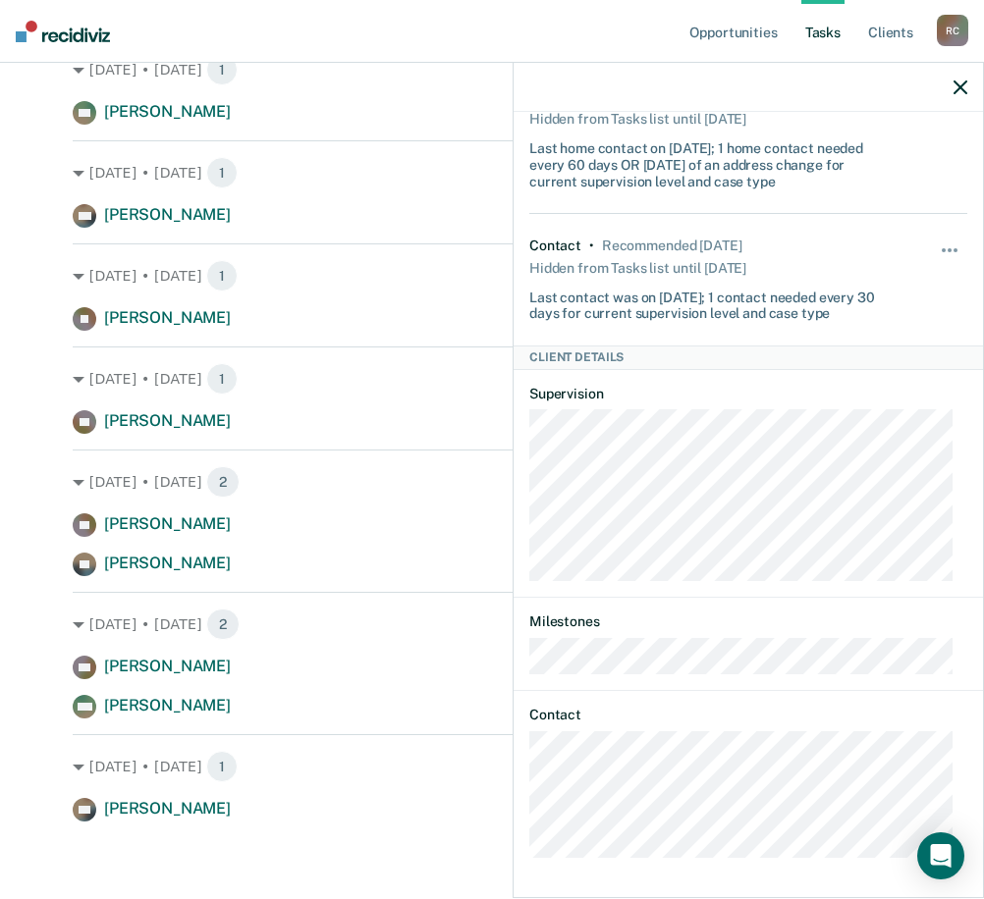
scroll to position [463, 0]
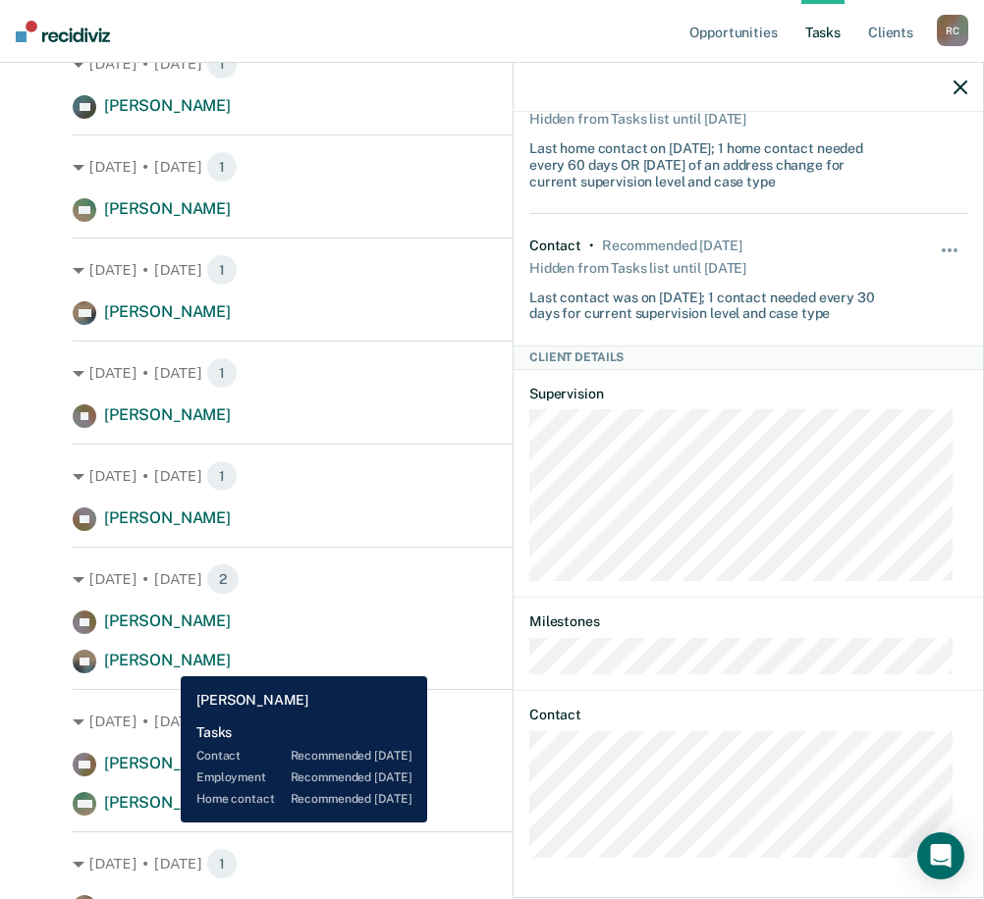
click at [166, 538] on span "[PERSON_NAME]" at bounding box center [167, 660] width 127 height 19
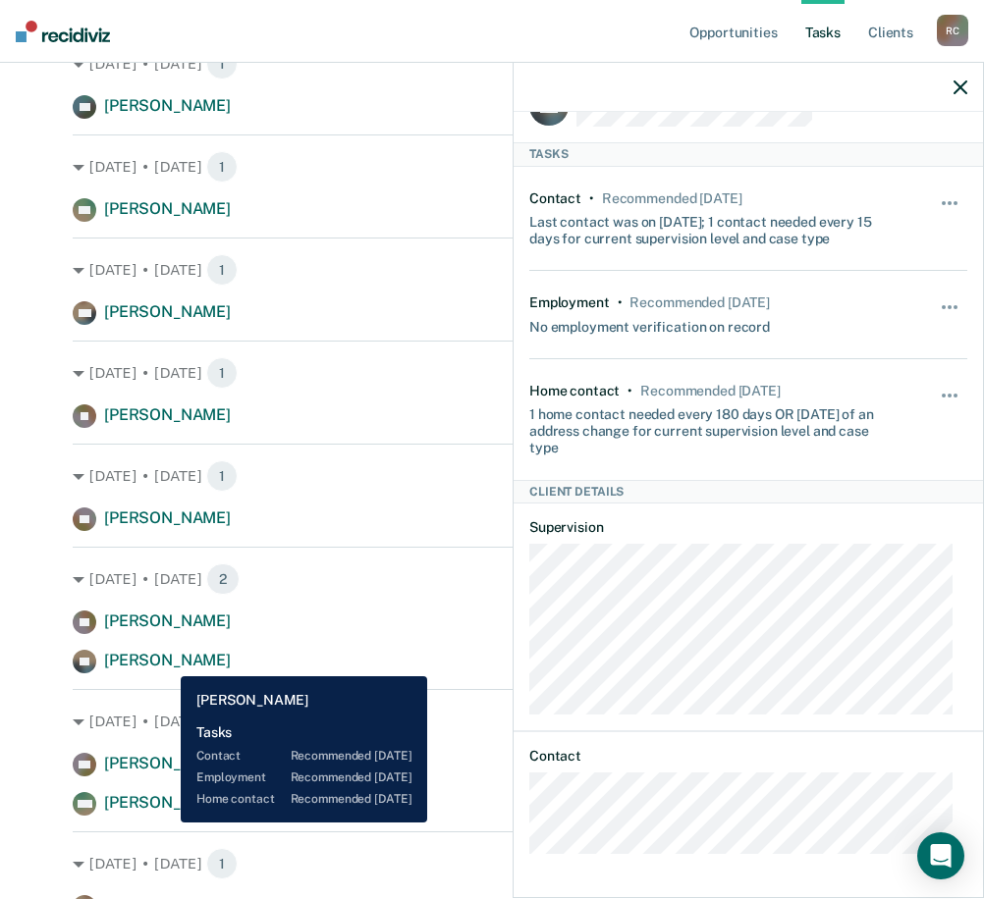
scroll to position [47, 0]
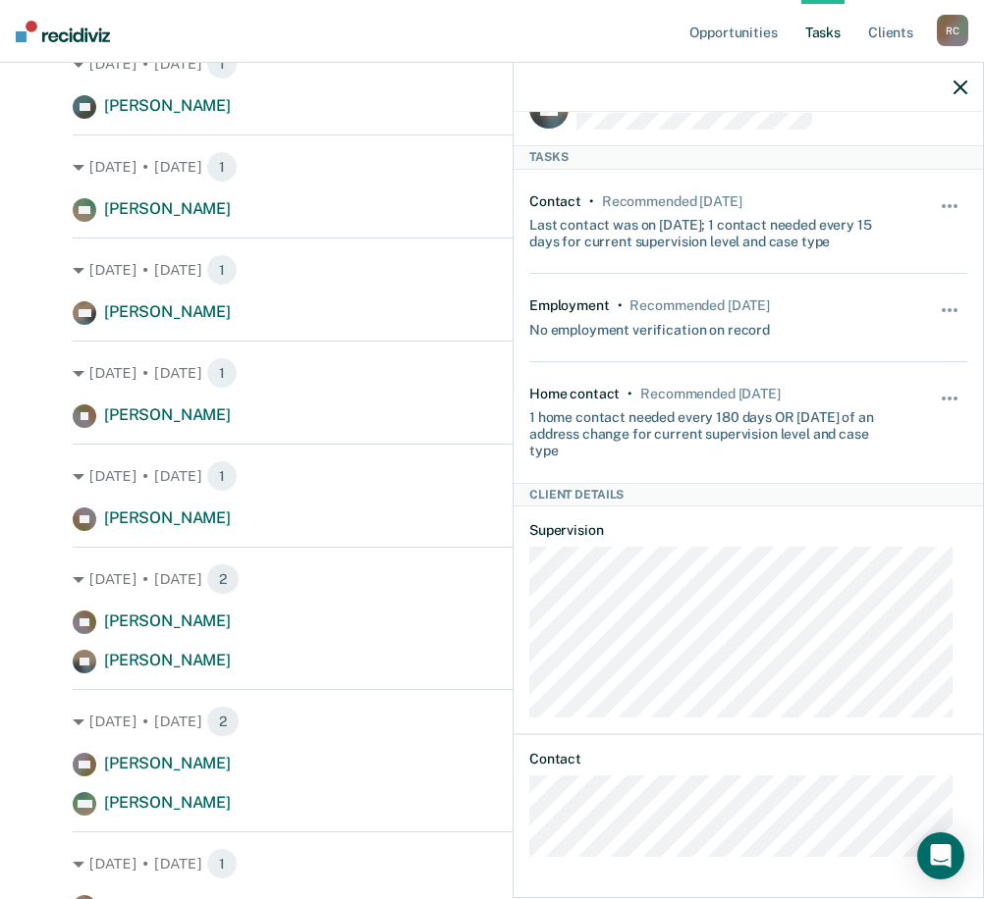
click at [526, 538] on div "KF Tasks Contact • Recommended [DATE] Last contact was on [DATE]; 1 contact nee…" at bounding box center [747, 503] width 469 height 782
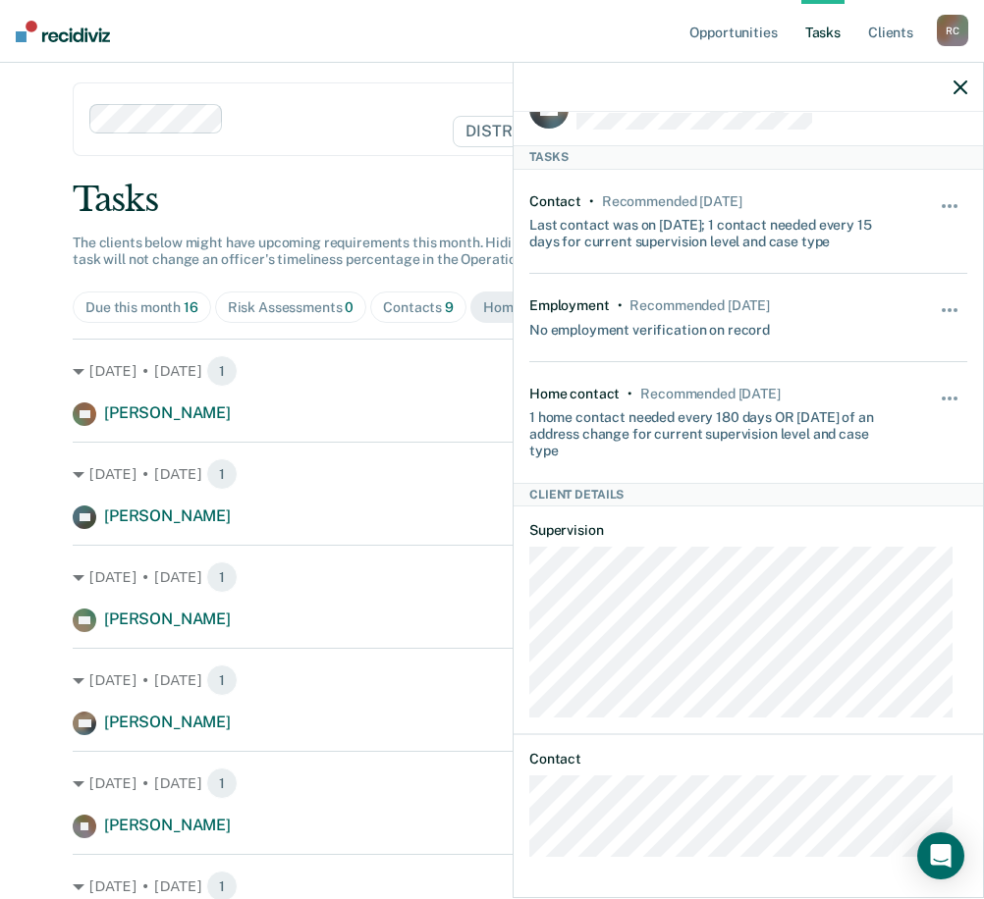
scroll to position [0, 0]
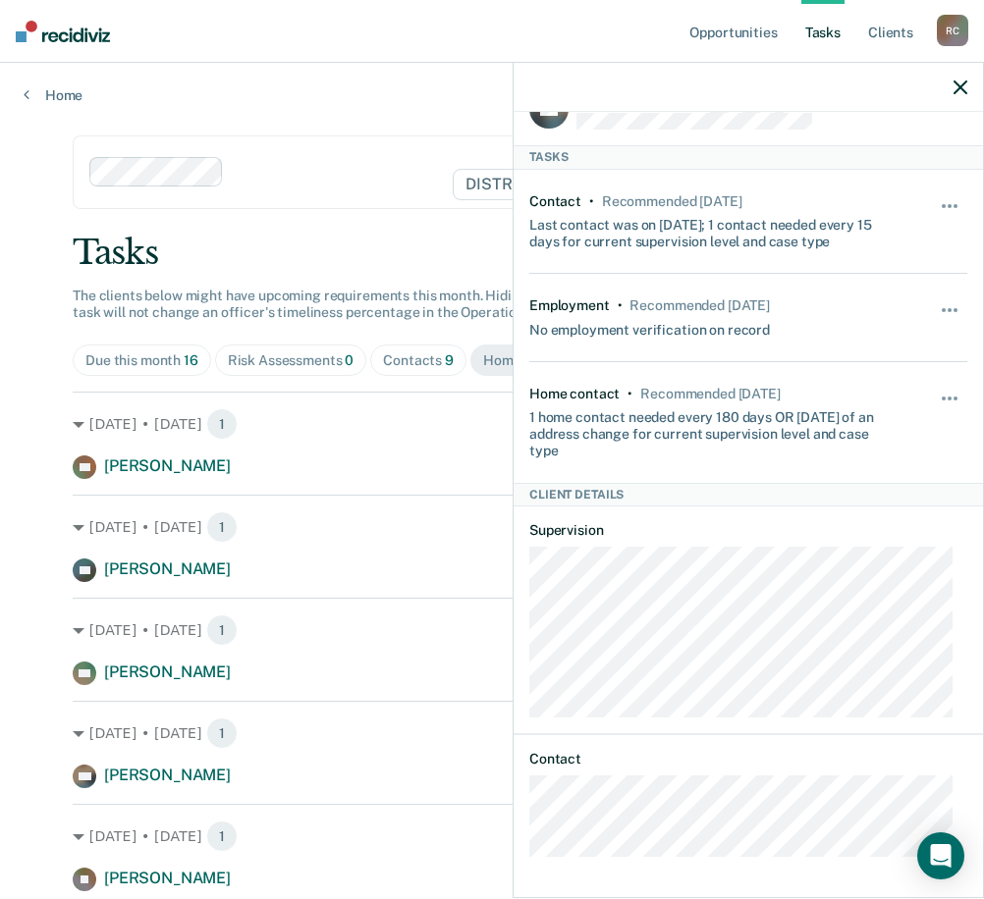
click at [930, 85] on icon "button" at bounding box center [960, 87] width 14 height 14
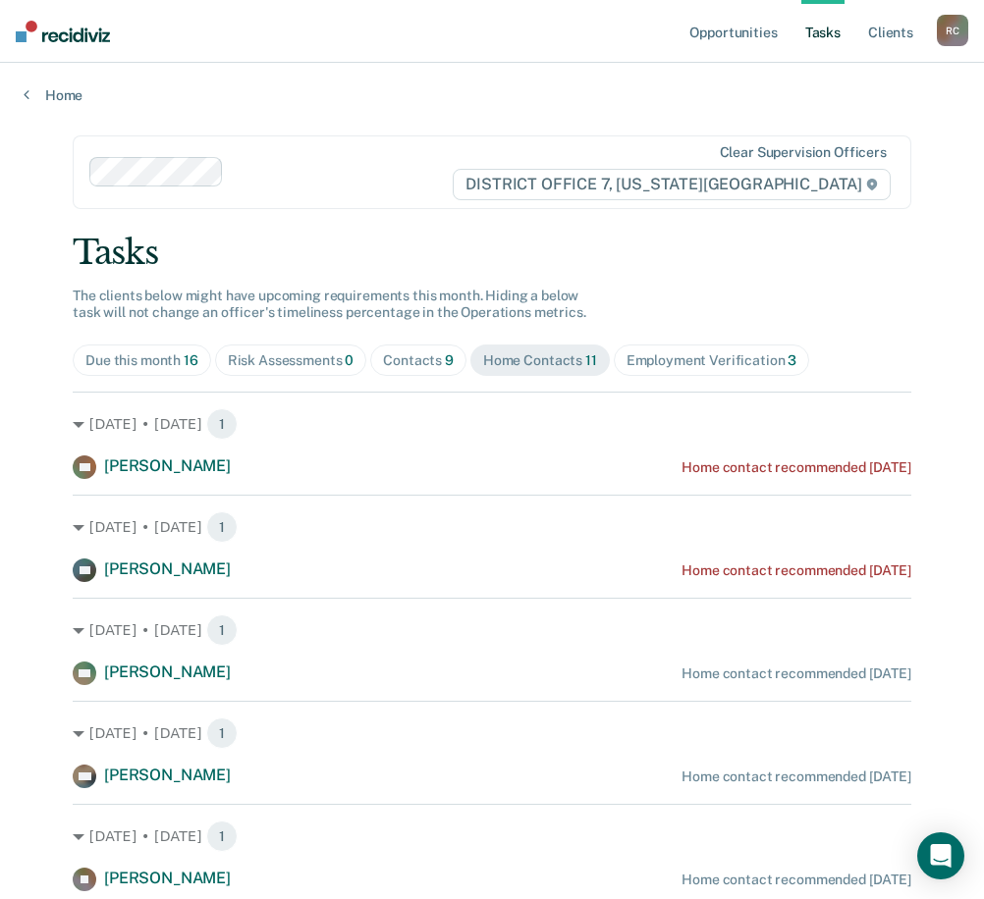
click at [445, 356] on span "9" at bounding box center [449, 360] width 9 height 16
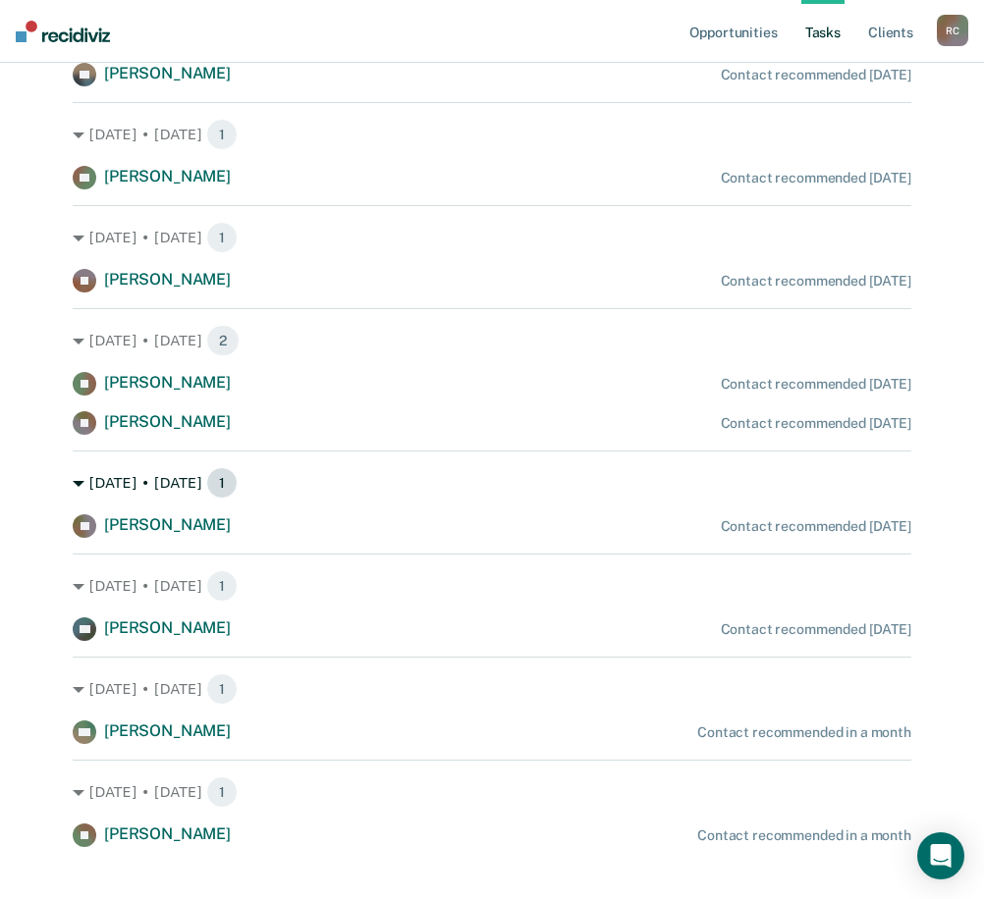
scroll to position [419, 0]
